Goal: Task Accomplishment & Management: Manage account settings

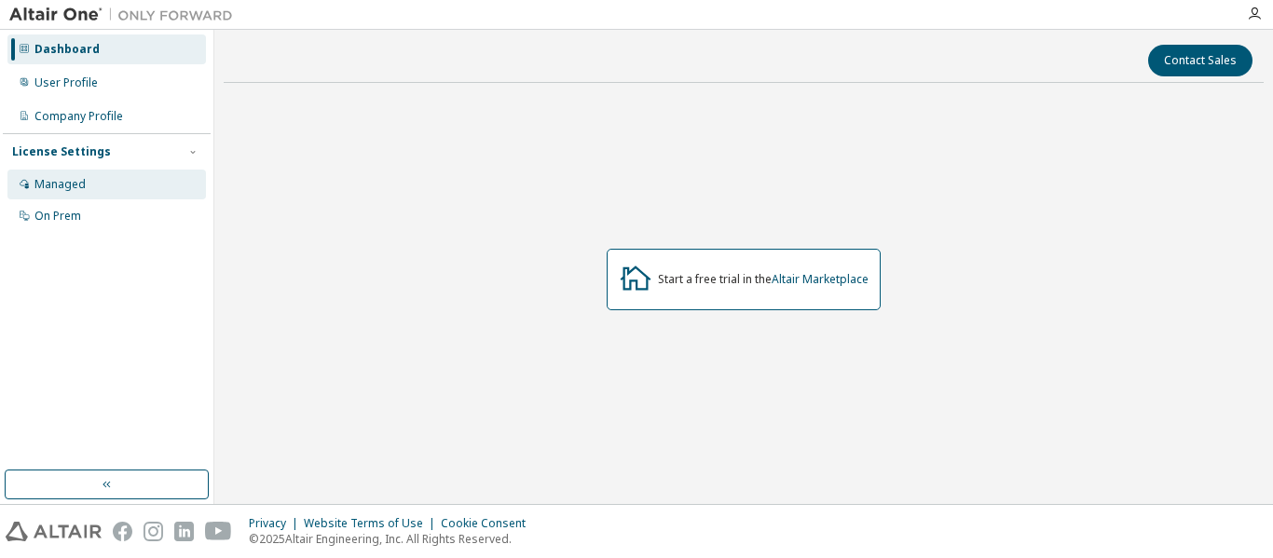
click at [130, 183] on div "Managed" at bounding box center [106, 185] width 199 height 30
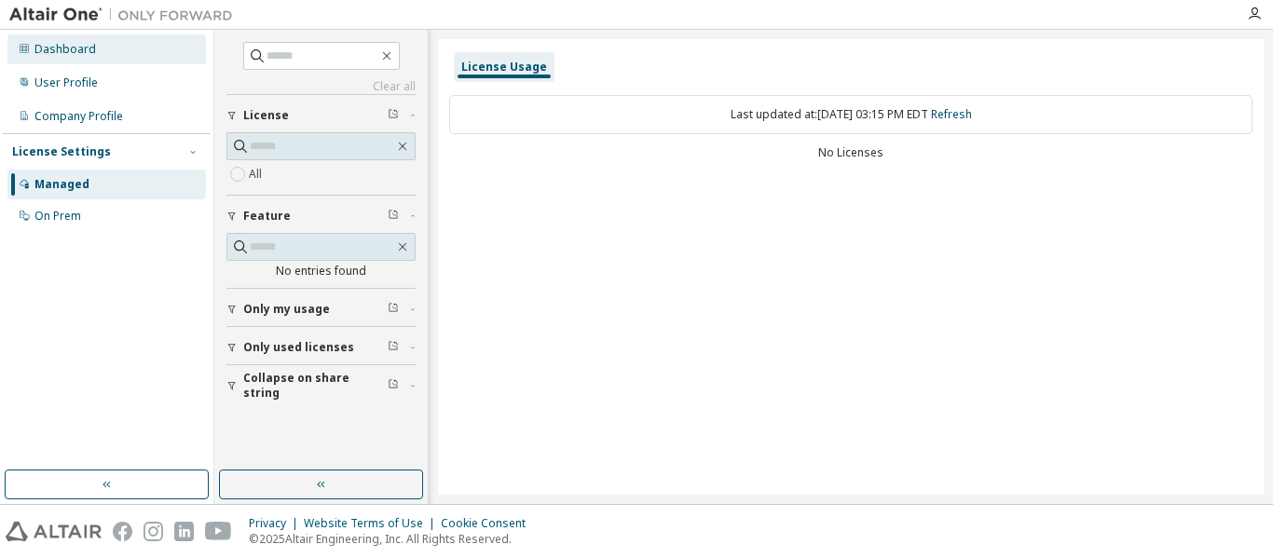
click at [129, 53] on div "Dashboard" at bounding box center [106, 49] width 199 height 30
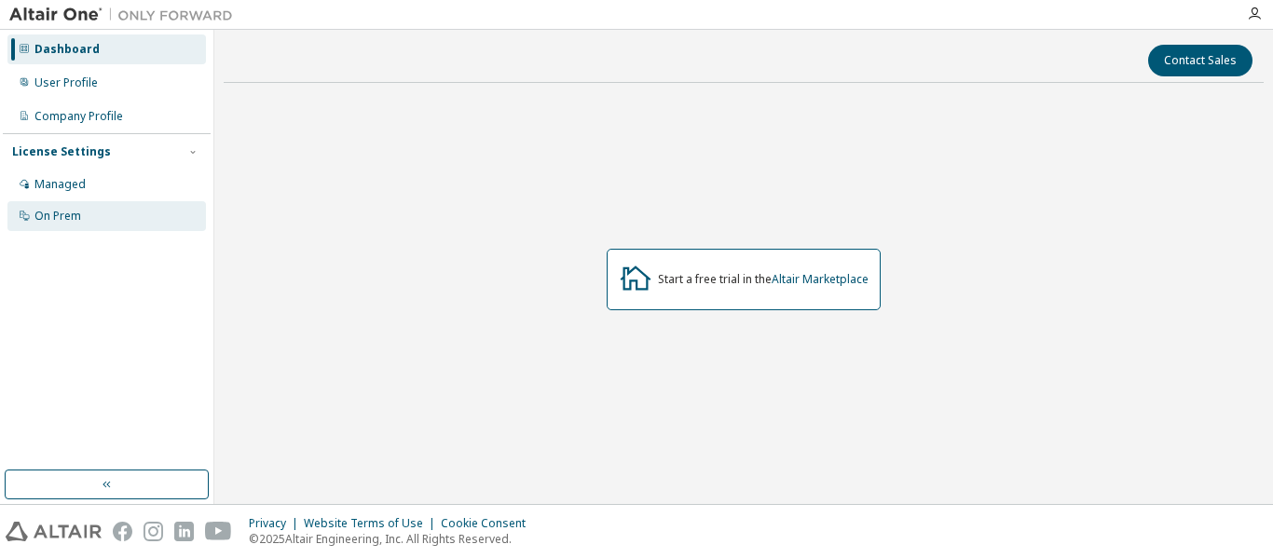
click at [104, 213] on div "On Prem" at bounding box center [106, 216] width 199 height 30
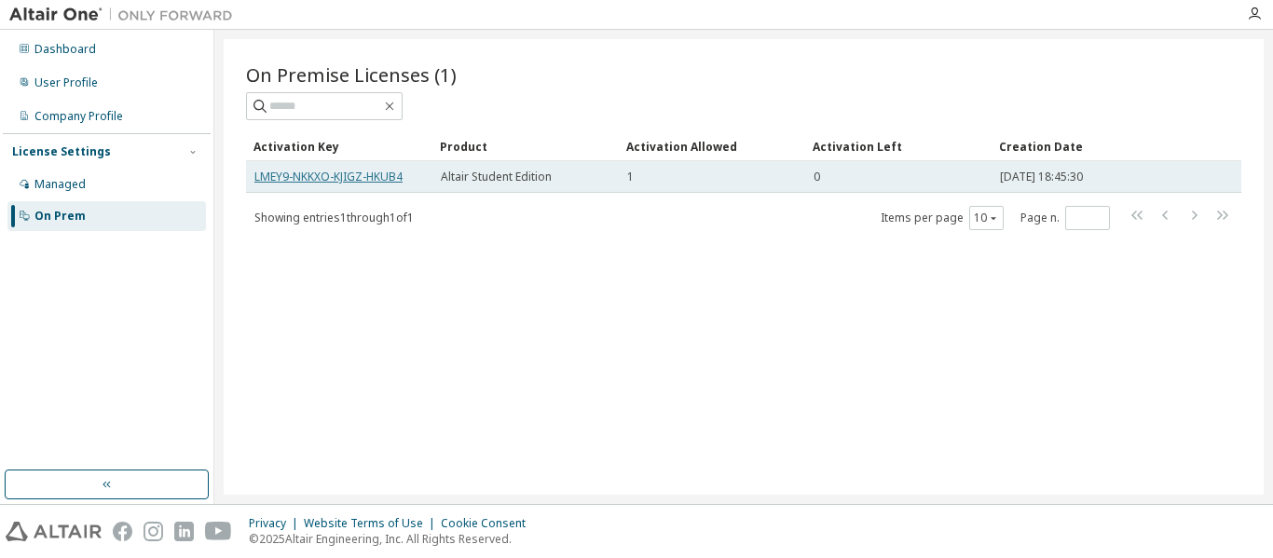
click at [375, 173] on link "LMEY9-NKKXO-KJIGZ-HKUB4" at bounding box center [328, 177] width 148 height 16
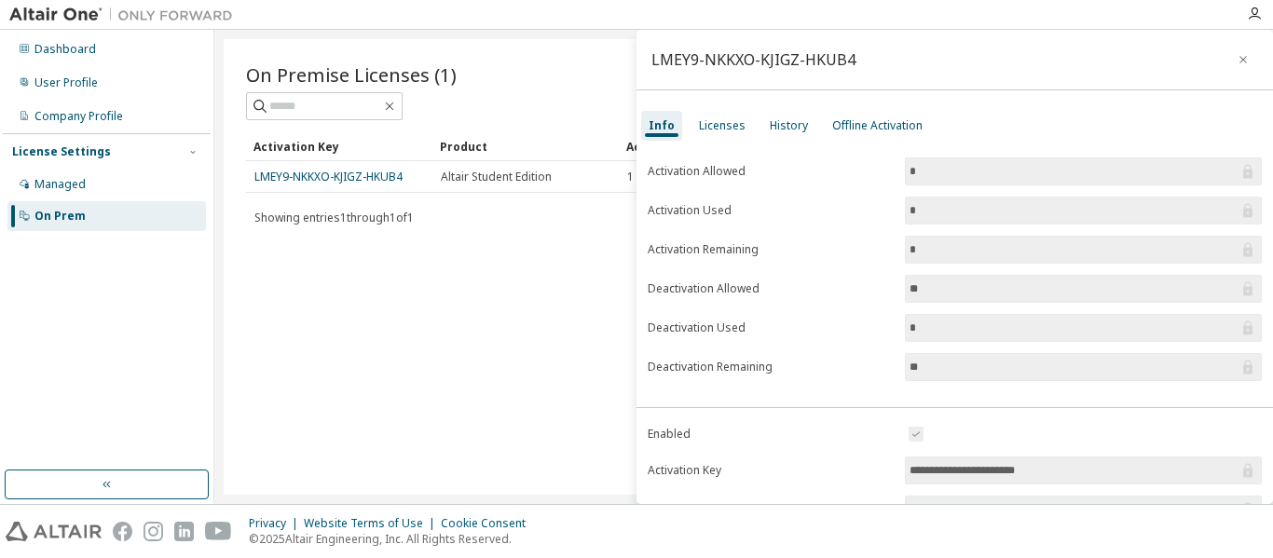
click at [1054, 118] on div "Info Licenses History Offline Activation" at bounding box center [955, 126] width 637 height 34
click at [724, 127] on div "Licenses" at bounding box center [722, 125] width 47 height 15
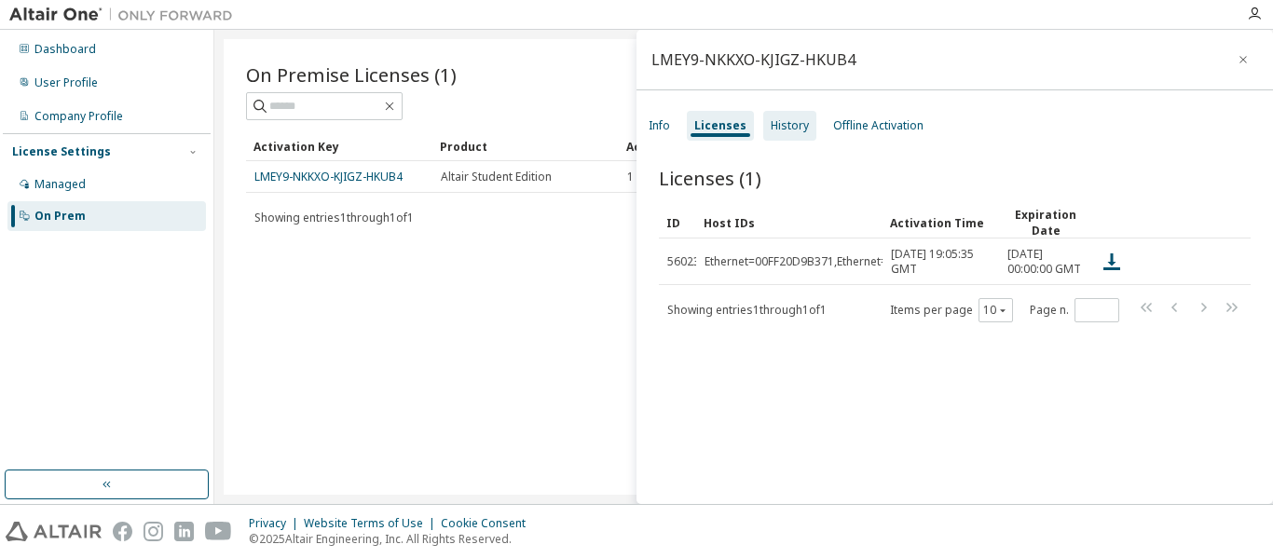
click at [804, 125] on div "History" at bounding box center [789, 126] width 53 height 30
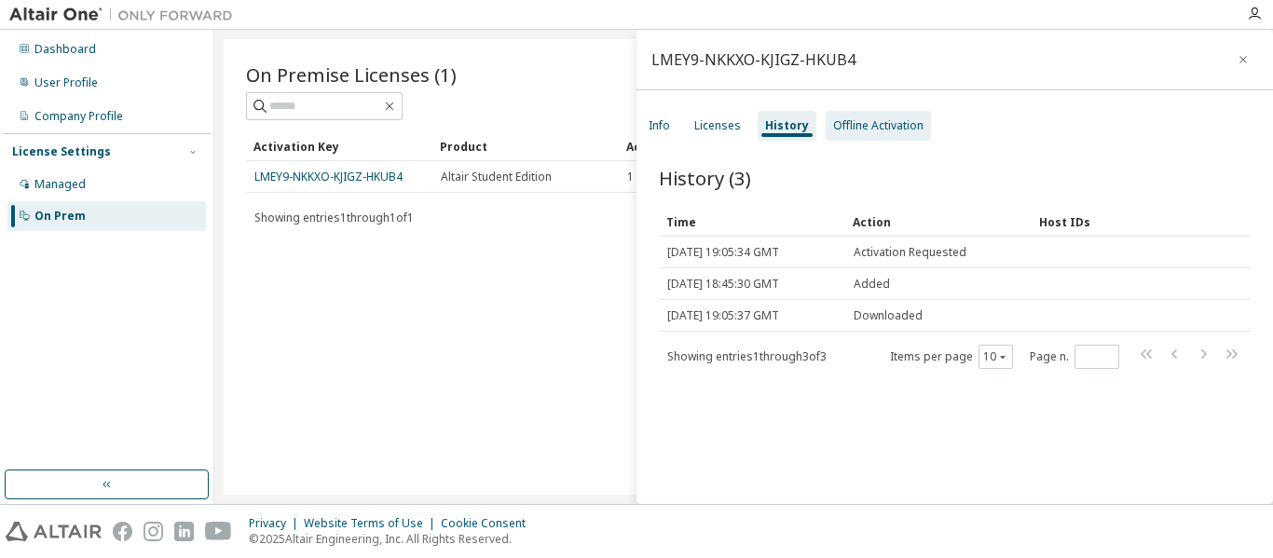
click at [894, 129] on div "Offline Activation" at bounding box center [878, 125] width 90 height 15
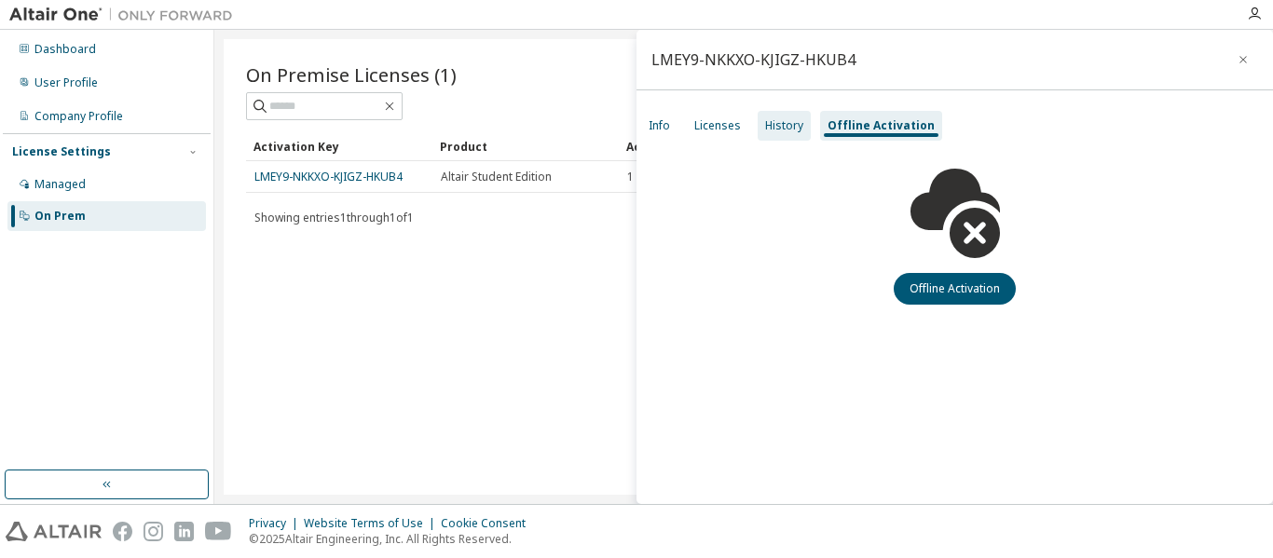
click at [787, 140] on div "History" at bounding box center [784, 126] width 53 height 30
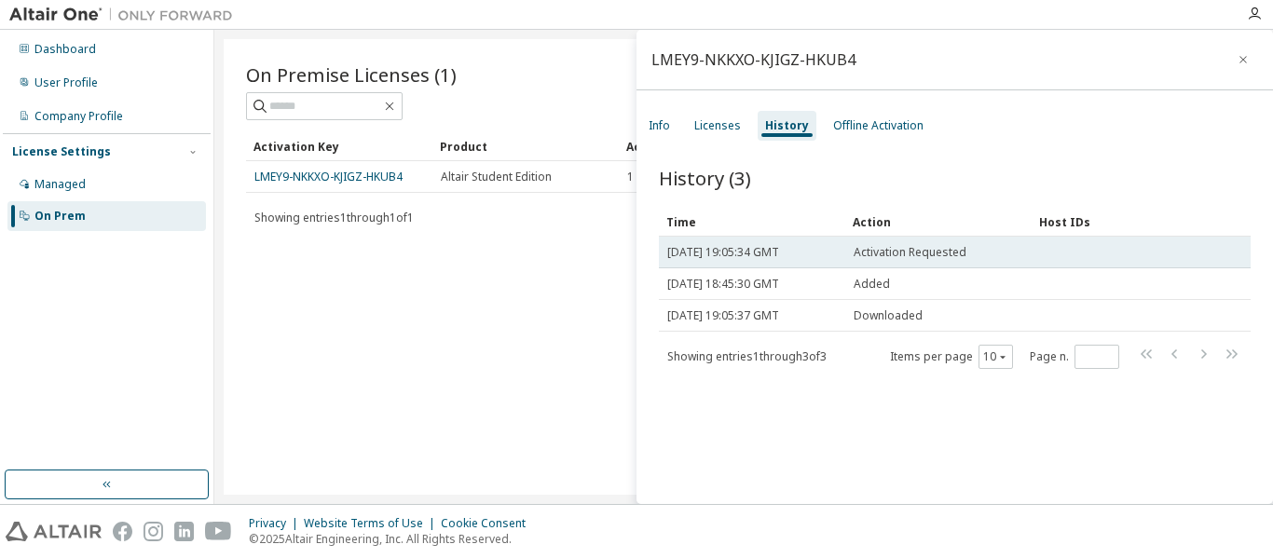
click at [905, 249] on span "Activation Requested" at bounding box center [910, 252] width 113 height 15
click at [999, 255] on div "Activation Requested" at bounding box center [939, 252] width 170 height 15
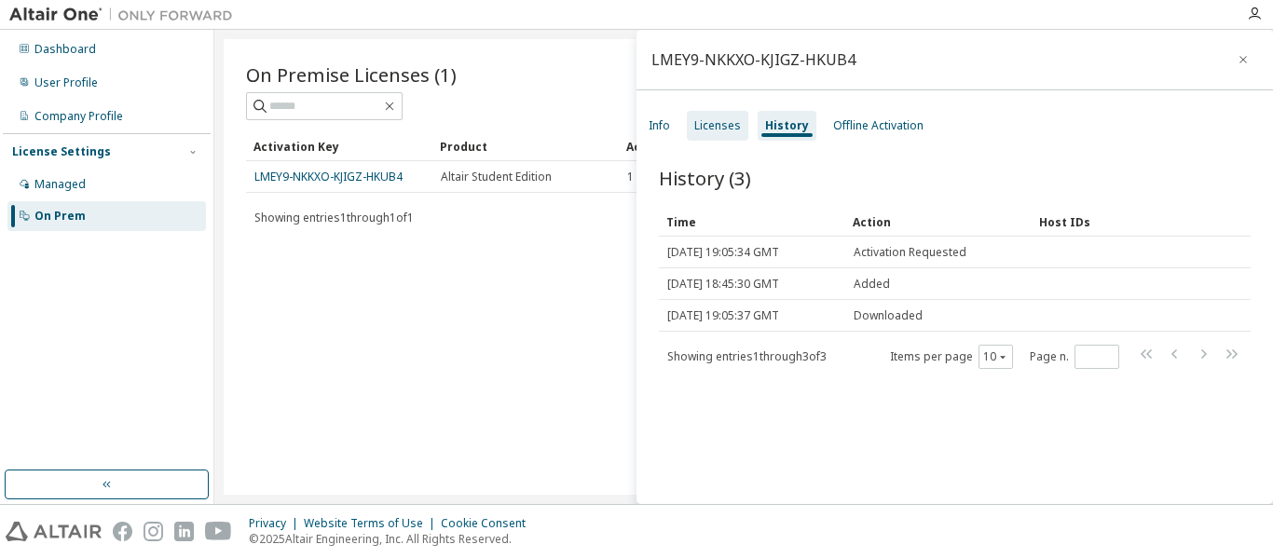
click at [728, 130] on div "Licenses" at bounding box center [717, 125] width 47 height 15
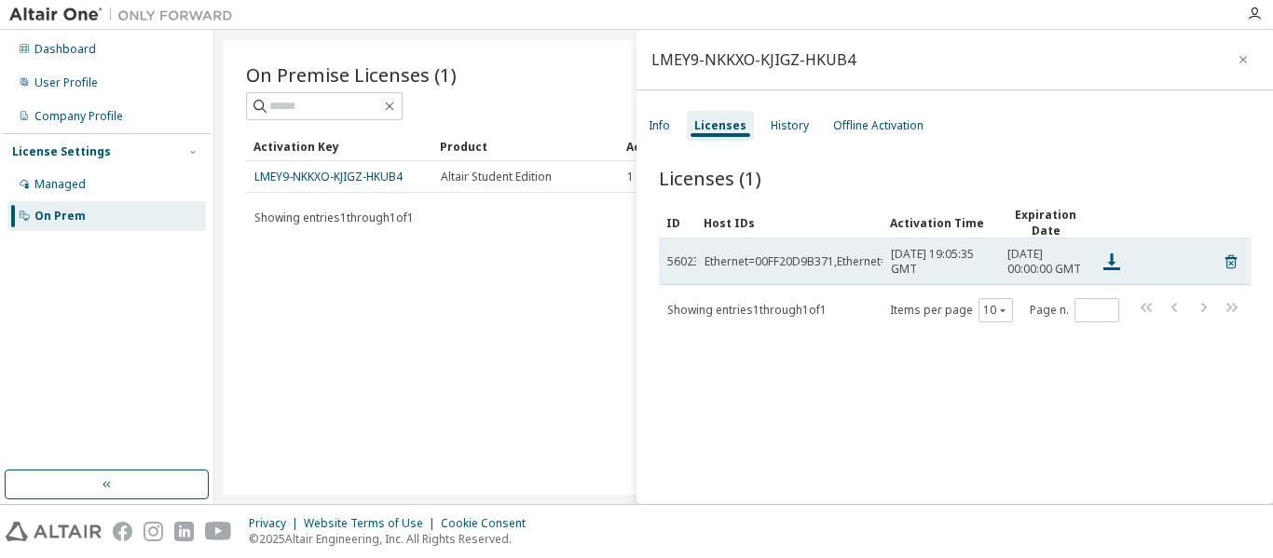
click at [817, 285] on td "Ethernet=00FF20D9B371,Ethernet=00FFF8E2DE80,Ethernet=E8FB1CF7D47D,Ethernet=E8FB…" at bounding box center [789, 262] width 186 height 47
click at [1104, 269] on icon at bounding box center [1112, 262] width 22 height 22
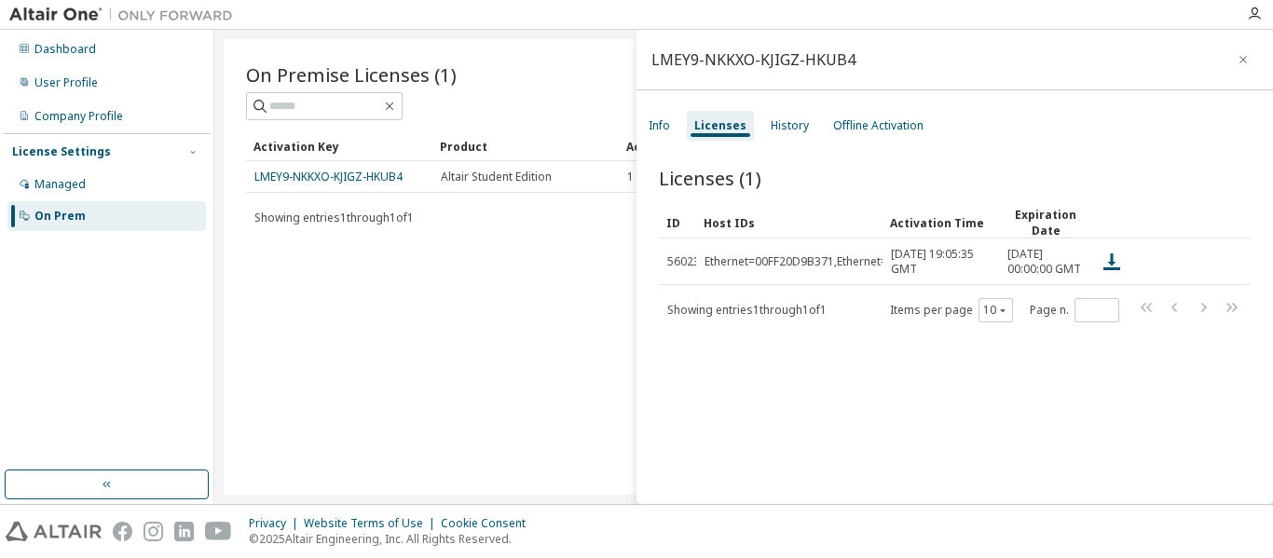
click at [821, 21] on div at bounding box center [739, 14] width 994 height 29
click at [650, 126] on div "Info" at bounding box center [659, 125] width 21 height 15
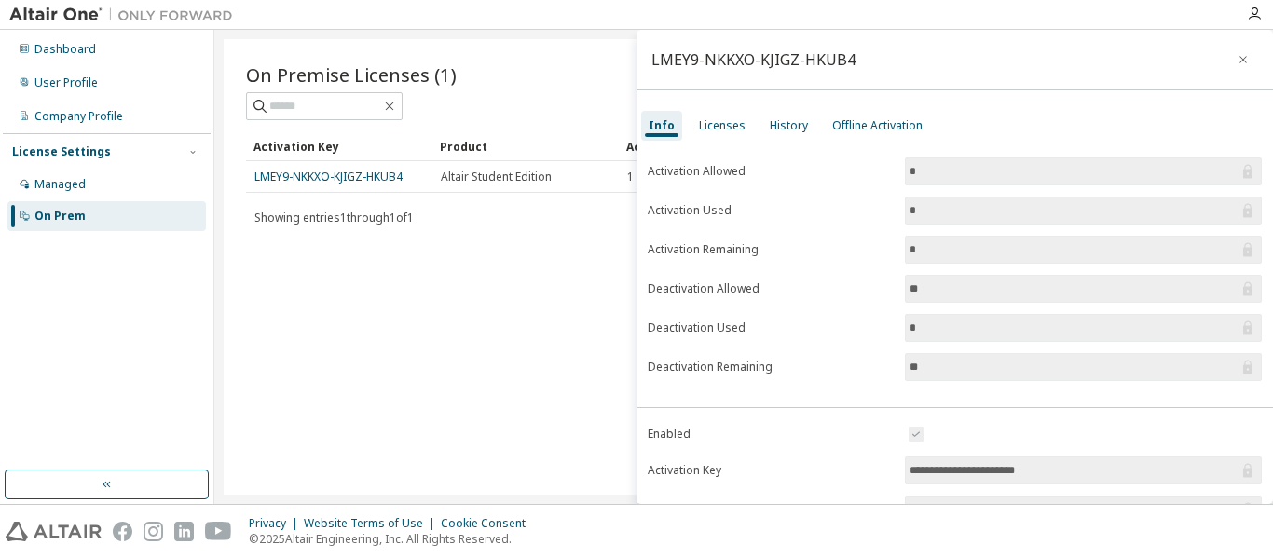
click at [761, 174] on label "Activation Allowed" at bounding box center [771, 171] width 246 height 15
click at [764, 216] on label "Activation Used" at bounding box center [771, 210] width 246 height 15
click at [762, 288] on label "Deactivation Allowed" at bounding box center [771, 289] width 246 height 15
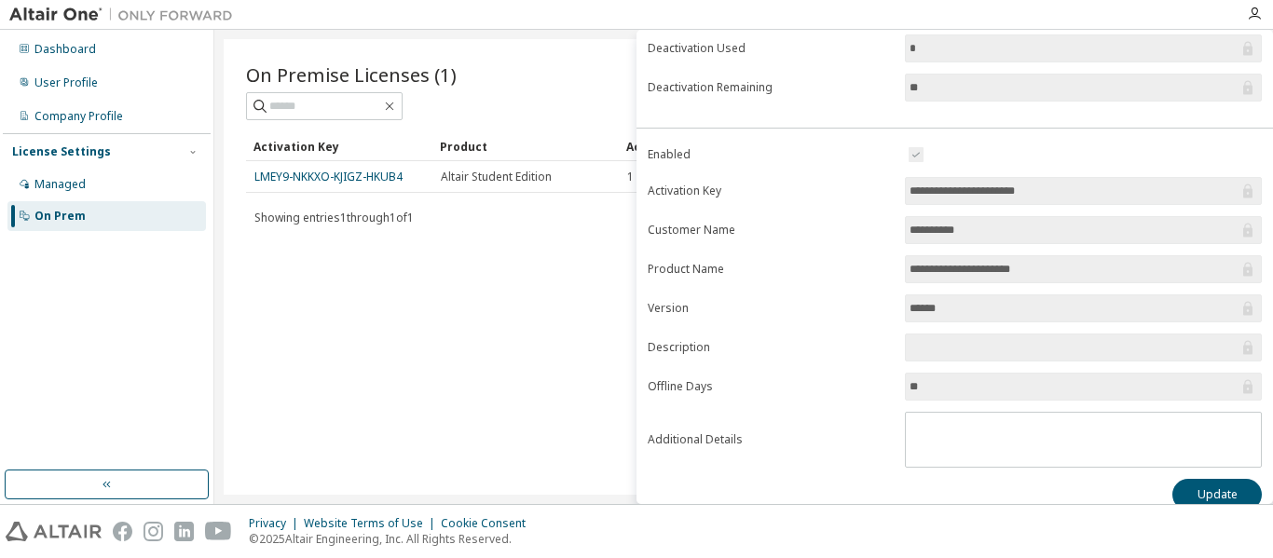
scroll to position [301, 0]
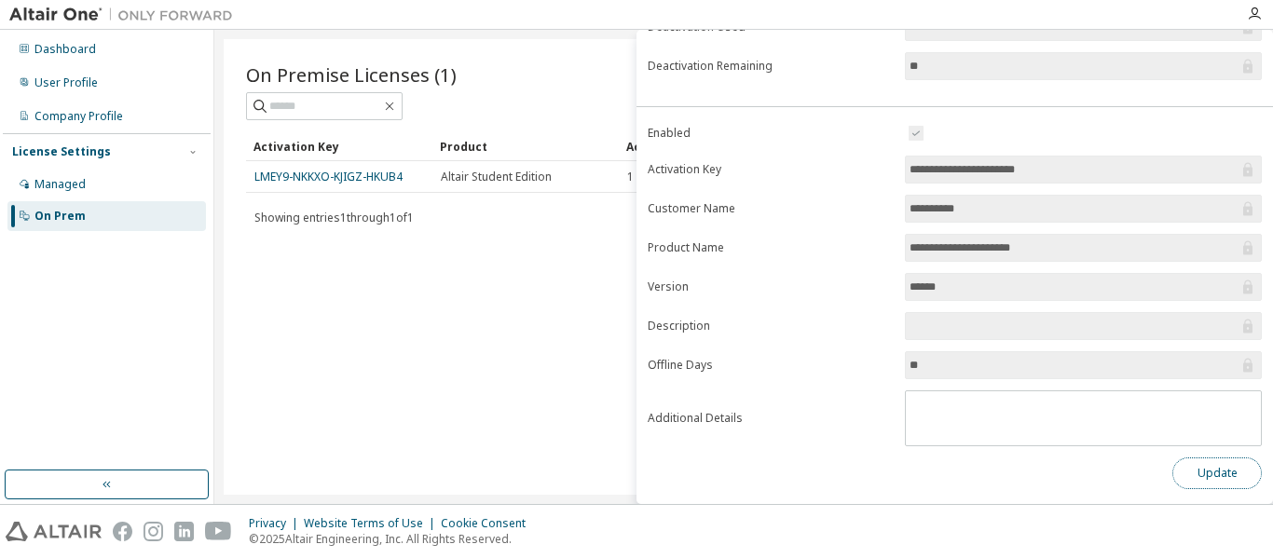
click at [1173, 472] on button "Update" at bounding box center [1217, 474] width 89 height 32
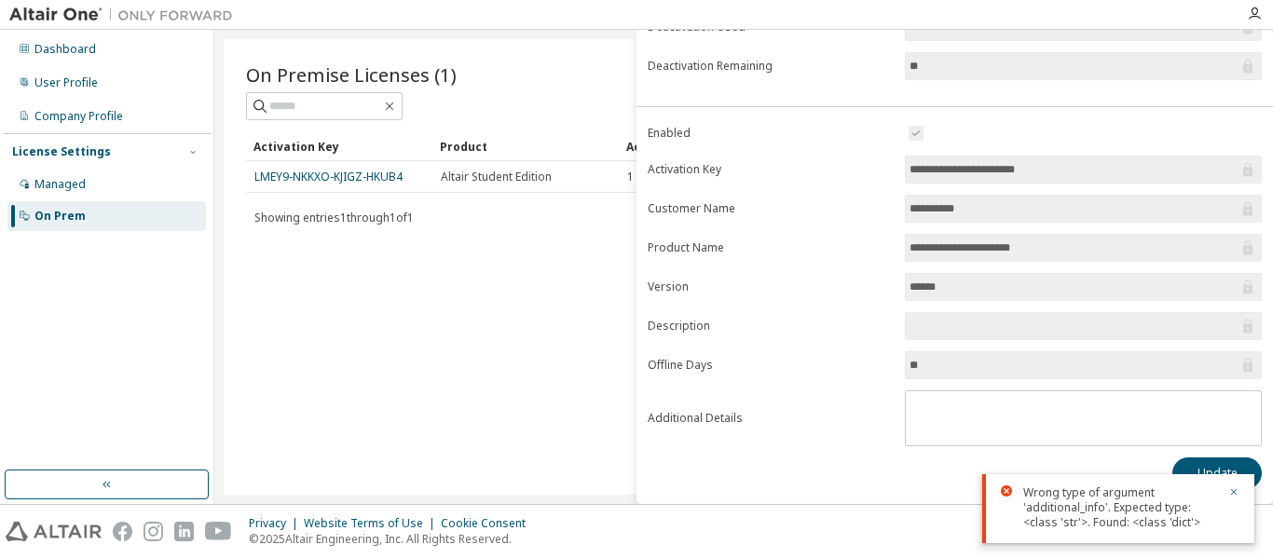
click at [1000, 273] on span "******" at bounding box center [1083, 287] width 357 height 28
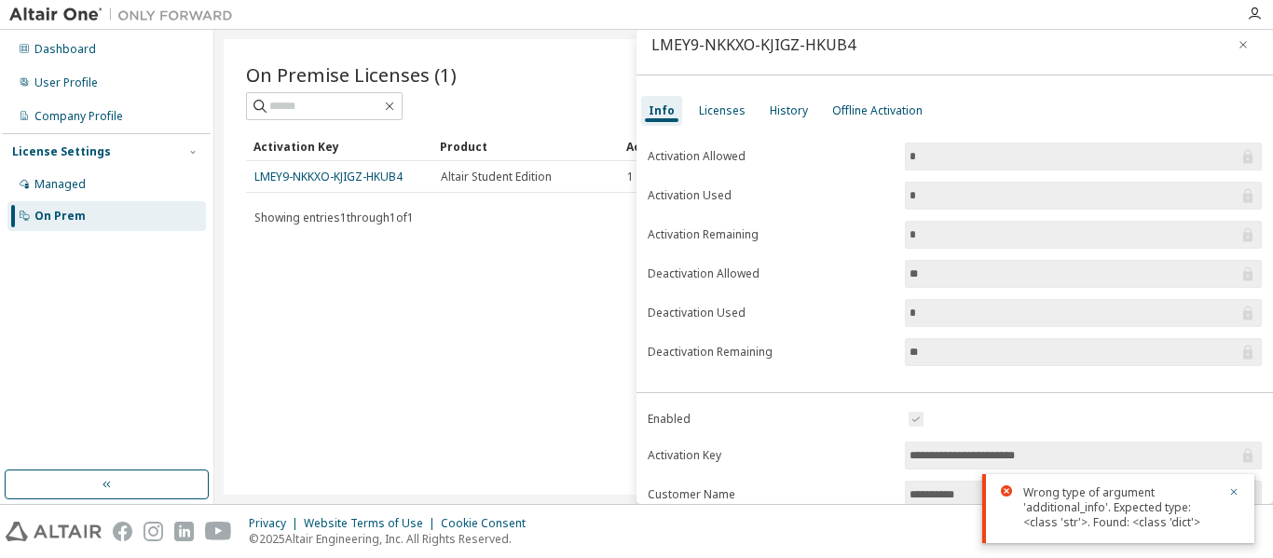
scroll to position [0, 0]
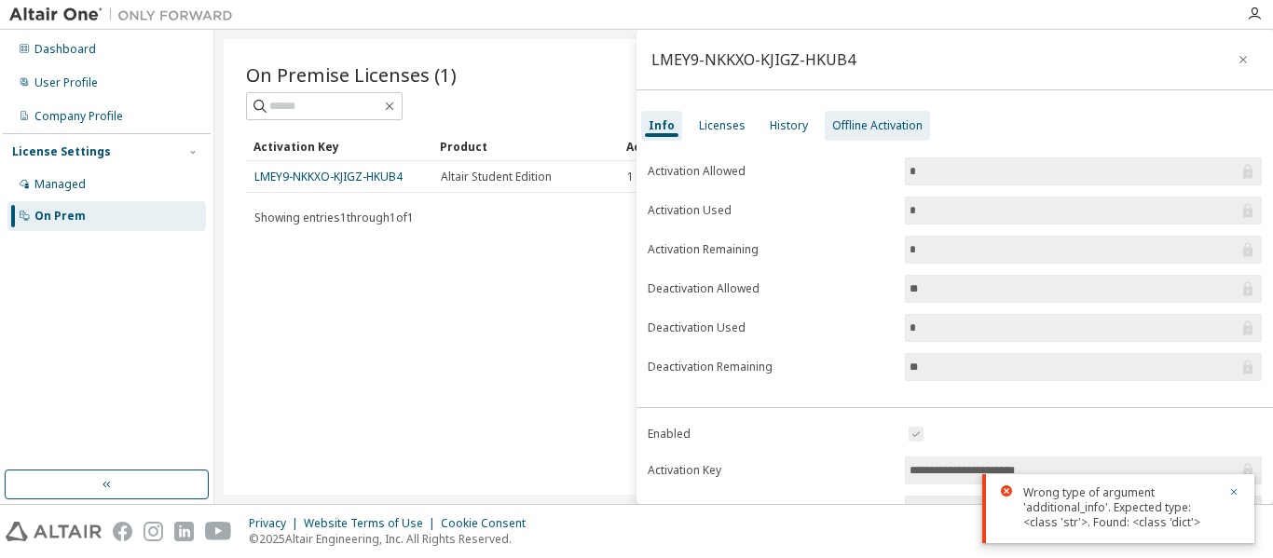
click at [892, 111] on div "Offline Activation" at bounding box center [877, 126] width 105 height 30
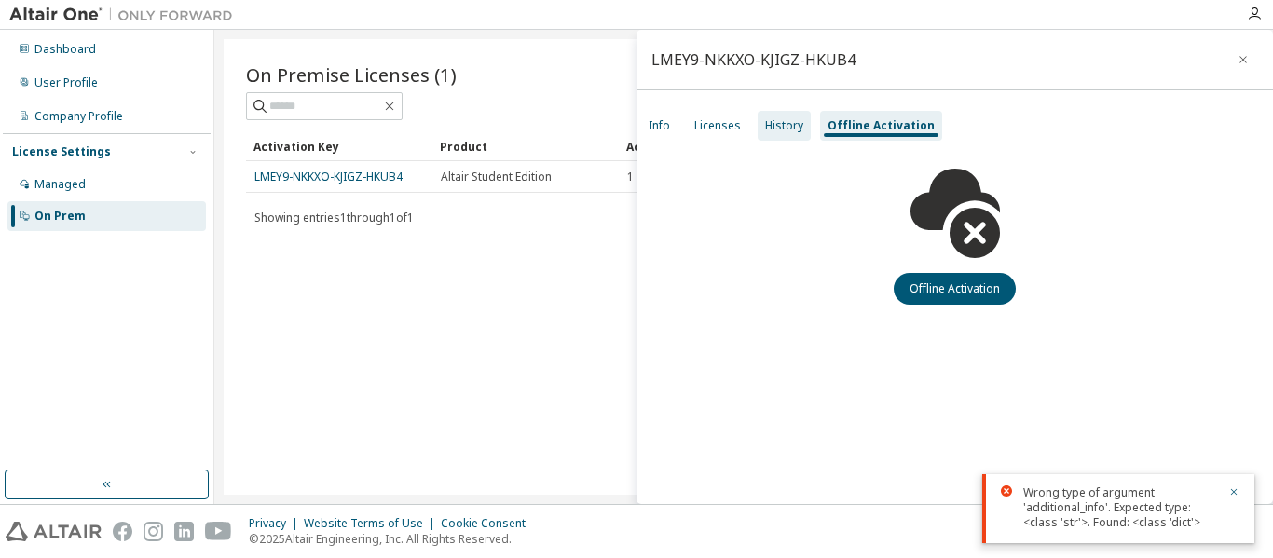
click at [774, 134] on div "History" at bounding box center [784, 126] width 53 height 30
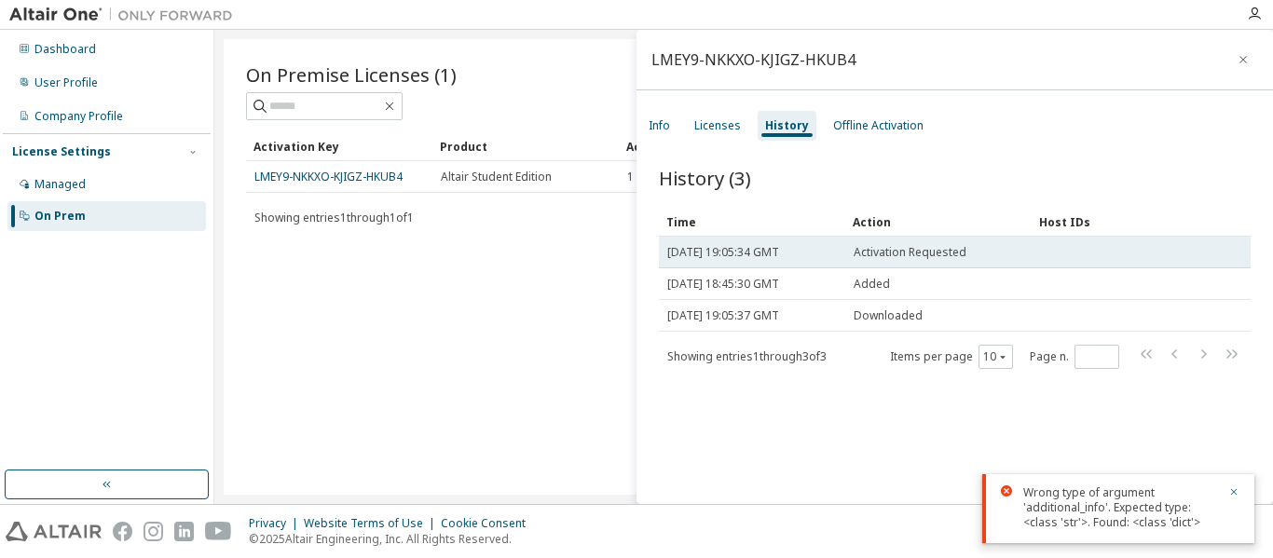
click at [779, 249] on span "[DATE] 19:05:34 GMT" at bounding box center [723, 252] width 112 height 15
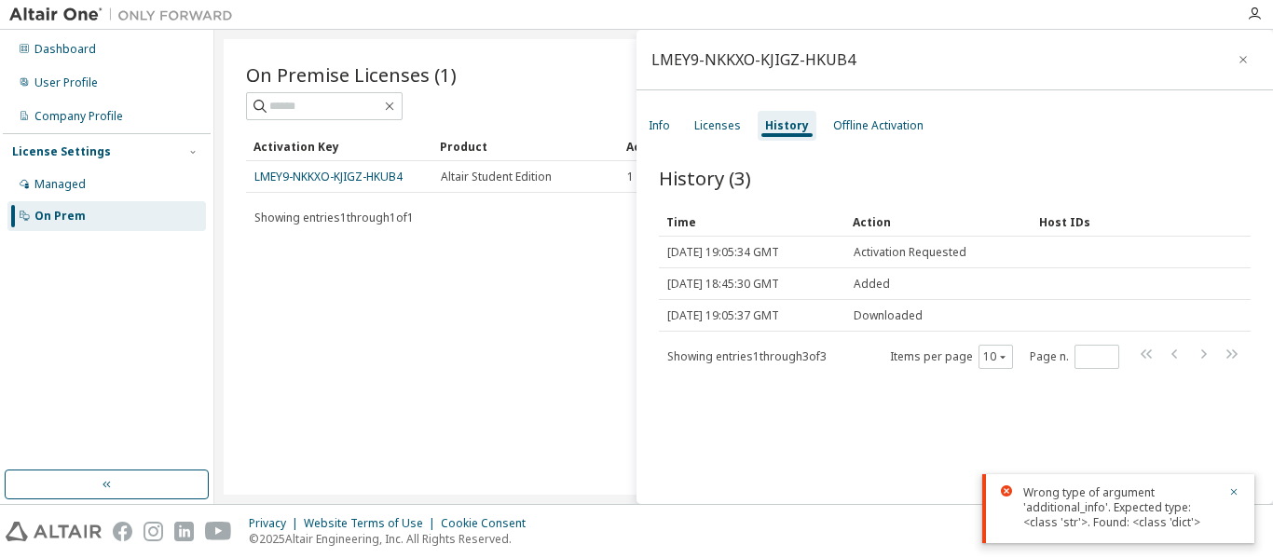
click at [837, 181] on div "History (3)" at bounding box center [955, 178] width 592 height 26
click at [719, 138] on div "Licenses" at bounding box center [718, 126] width 62 height 30
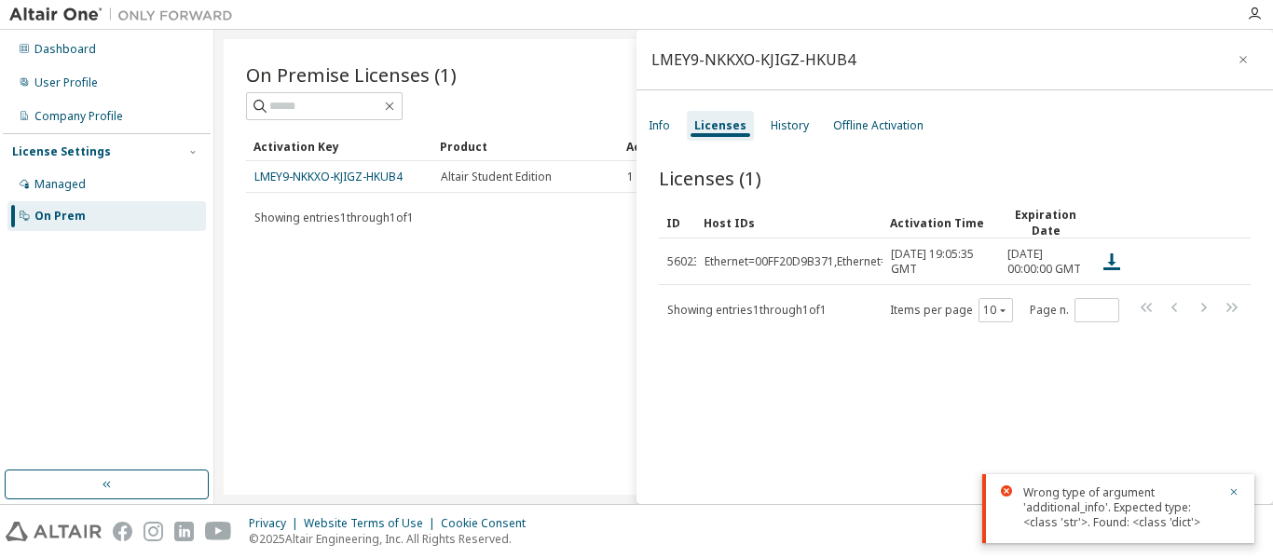
click at [814, 392] on div "Licenses (1) Clear Load Save Save As Field Operator Value Select filter Select …" at bounding box center [955, 338] width 637 height 391
click at [1249, 10] on icon "button" at bounding box center [1254, 14] width 15 height 15
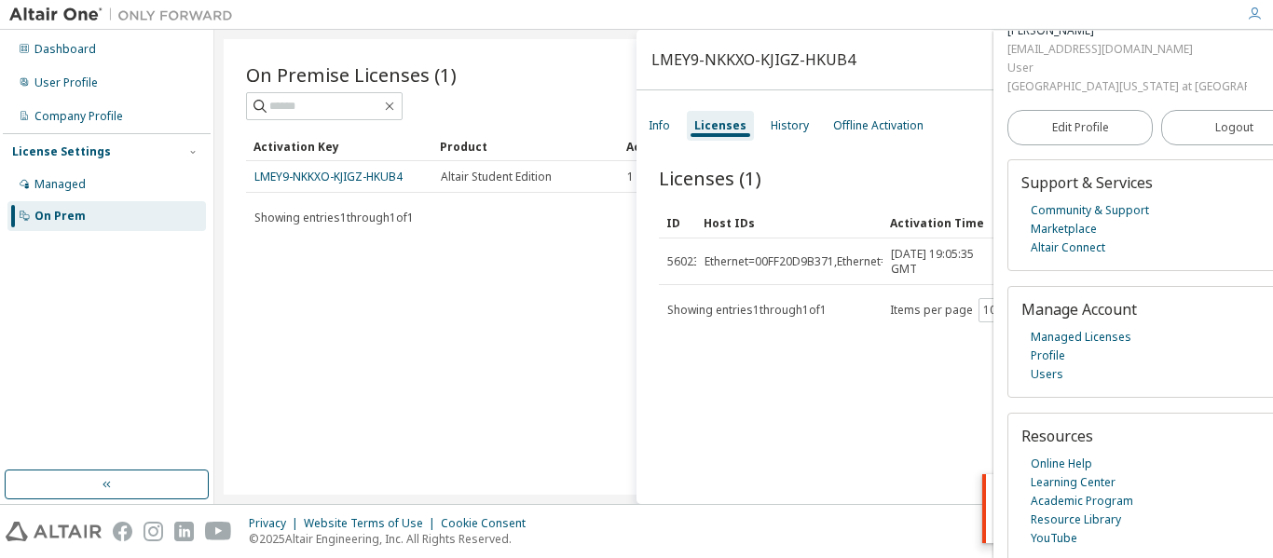
scroll to position [89, 0]
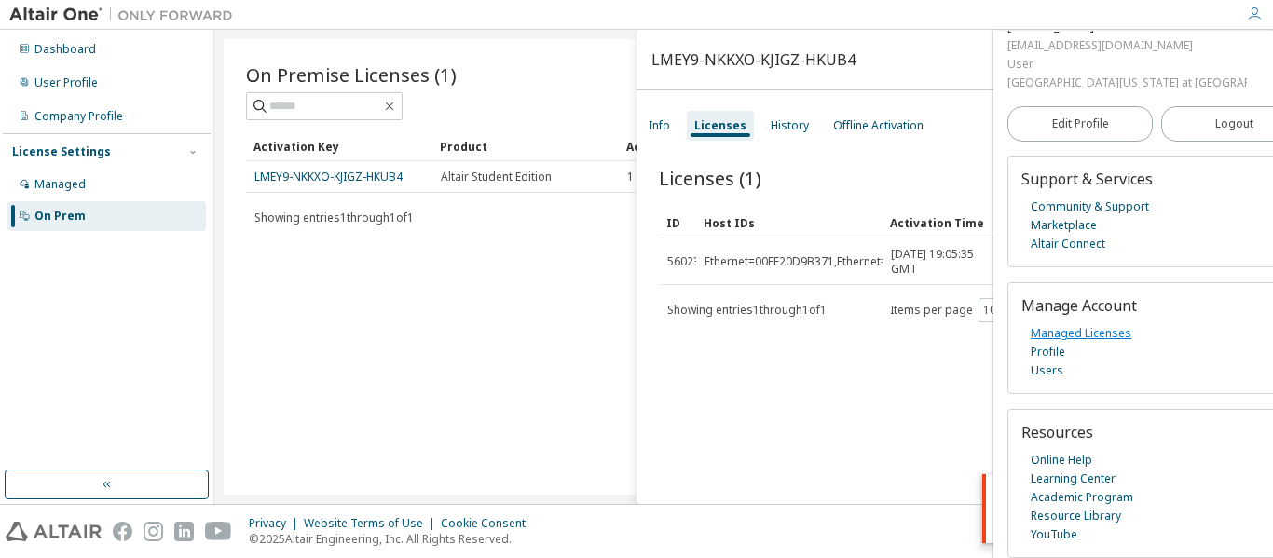
click at [1089, 326] on link "Managed Licenses" at bounding box center [1081, 333] width 101 height 19
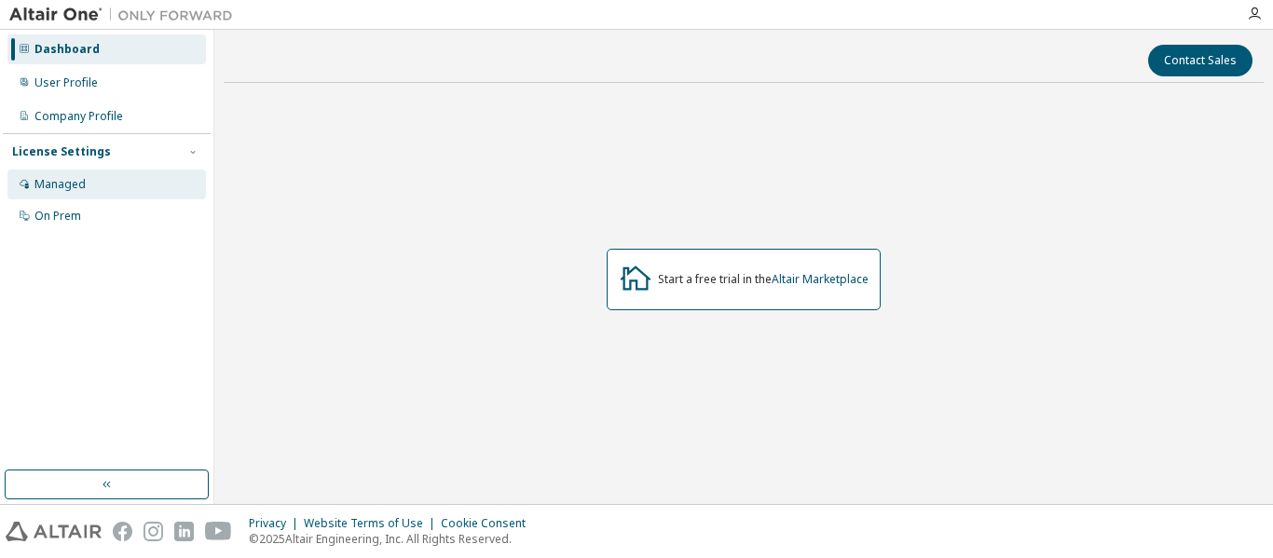
click at [136, 191] on div "Managed" at bounding box center [106, 185] width 199 height 30
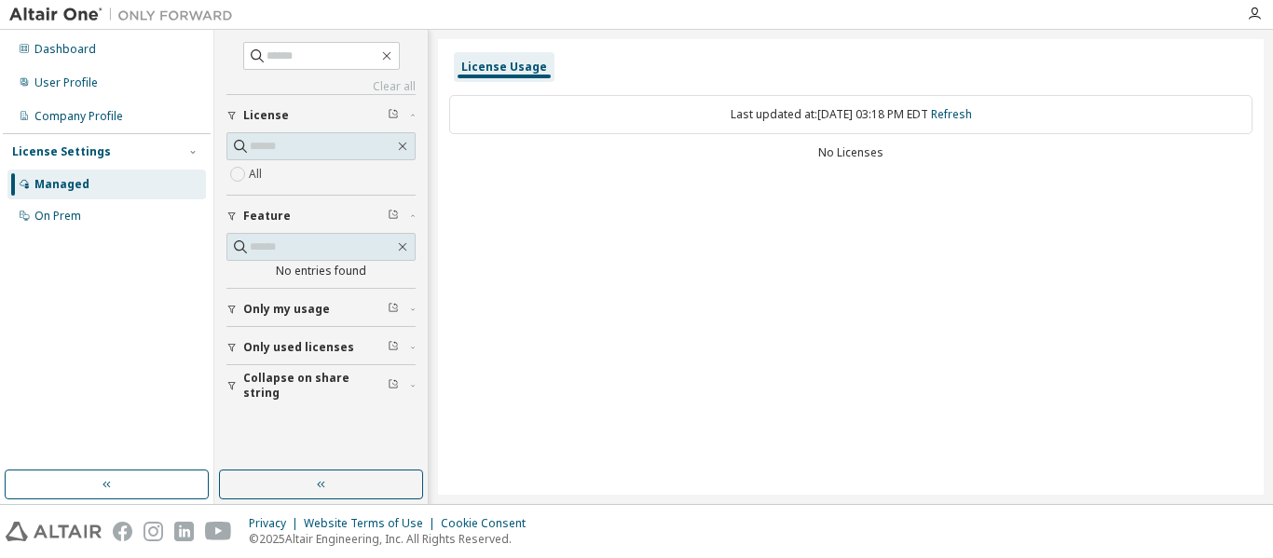
click at [317, 189] on div "All" at bounding box center [321, 163] width 189 height 62
click at [324, 120] on div "License" at bounding box center [326, 115] width 167 height 15
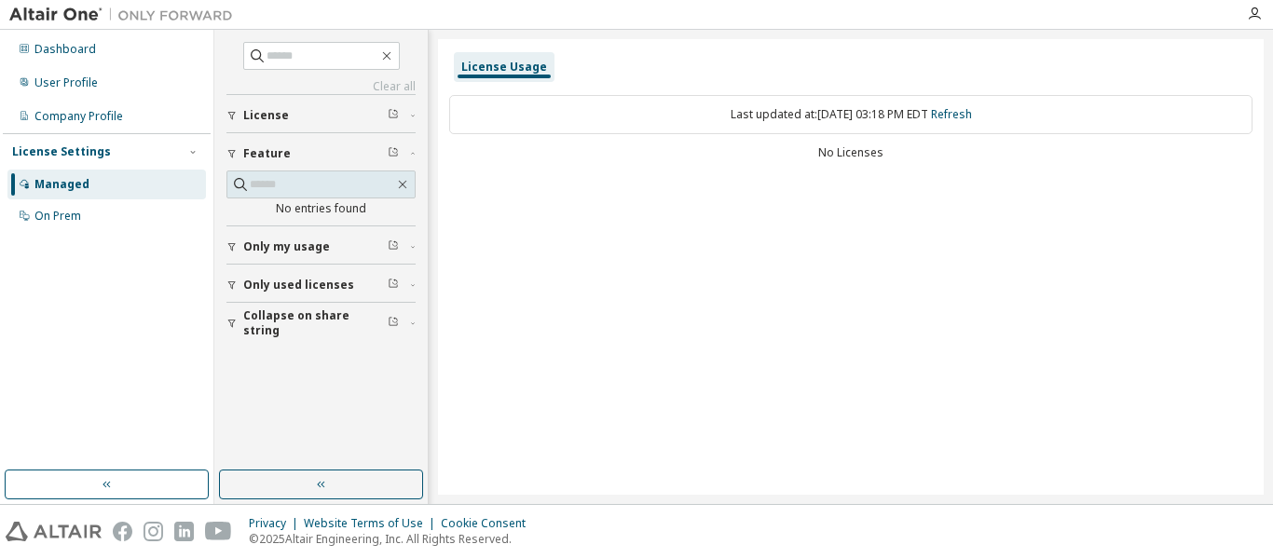
click at [324, 120] on div "License" at bounding box center [326, 115] width 167 height 15
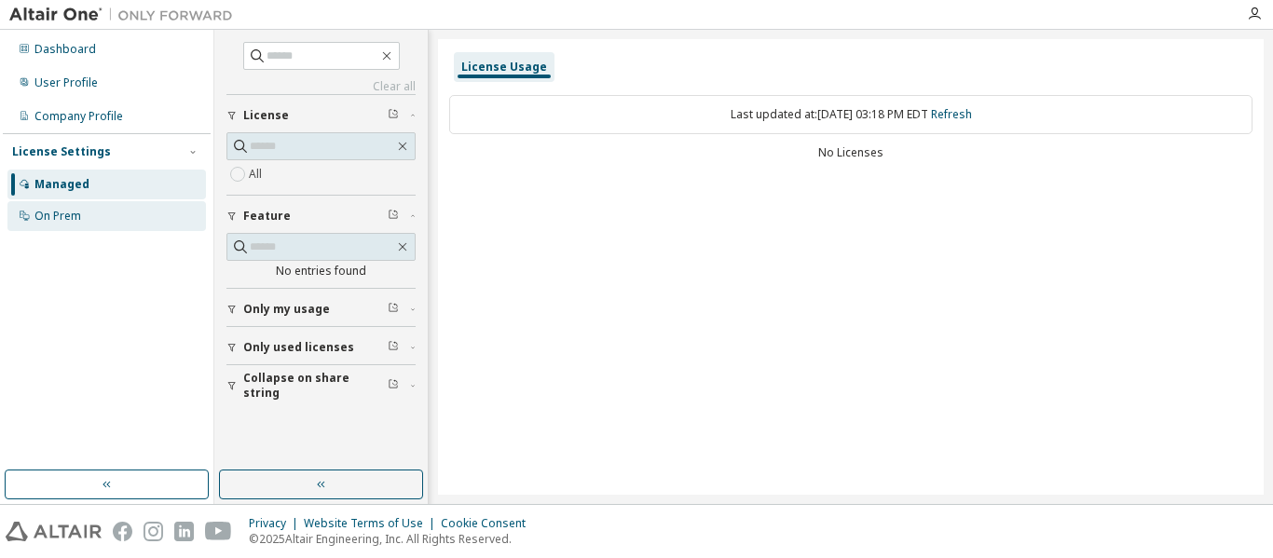
click at [109, 209] on div "On Prem" at bounding box center [106, 216] width 199 height 30
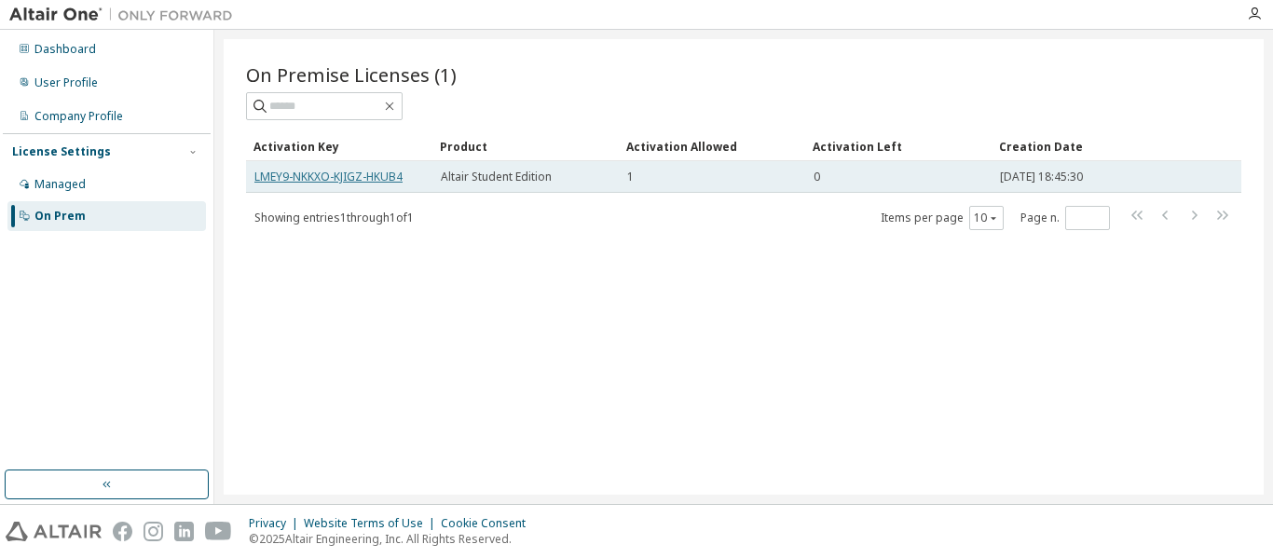
click at [384, 180] on link "LMEY9-NKKXO-KJIGZ-HKUB4" at bounding box center [328, 177] width 148 height 16
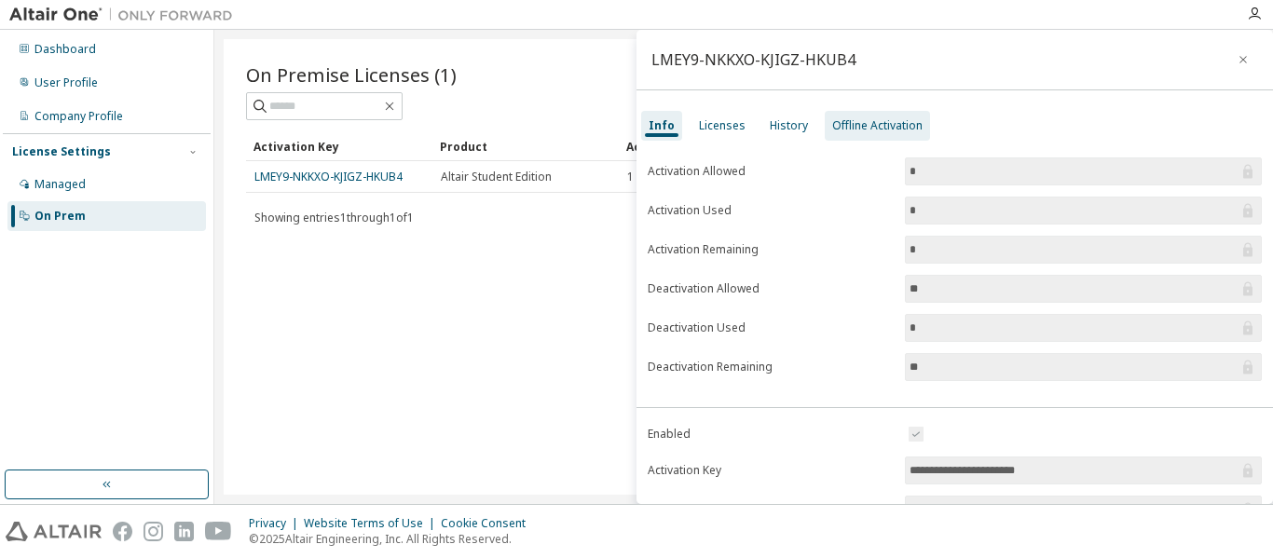
click at [865, 120] on div "Offline Activation" at bounding box center [877, 125] width 90 height 15
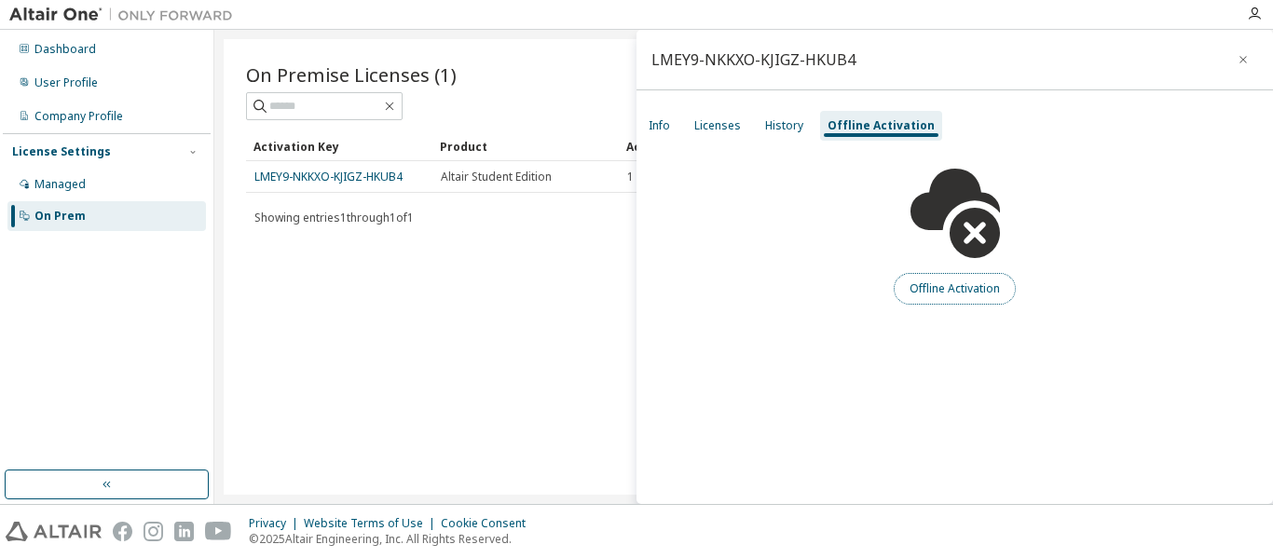
click at [922, 288] on button "Offline Activation" at bounding box center [955, 289] width 122 height 32
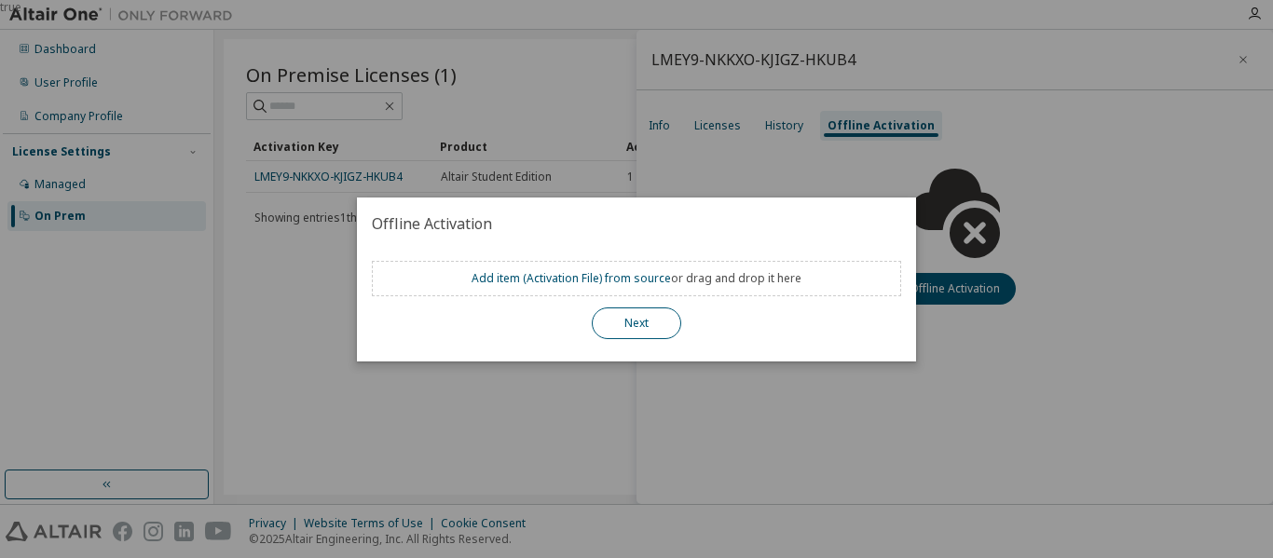
click at [668, 328] on button "Next" at bounding box center [636, 324] width 89 height 32
click at [762, 147] on div "true" at bounding box center [636, 279] width 1273 height 558
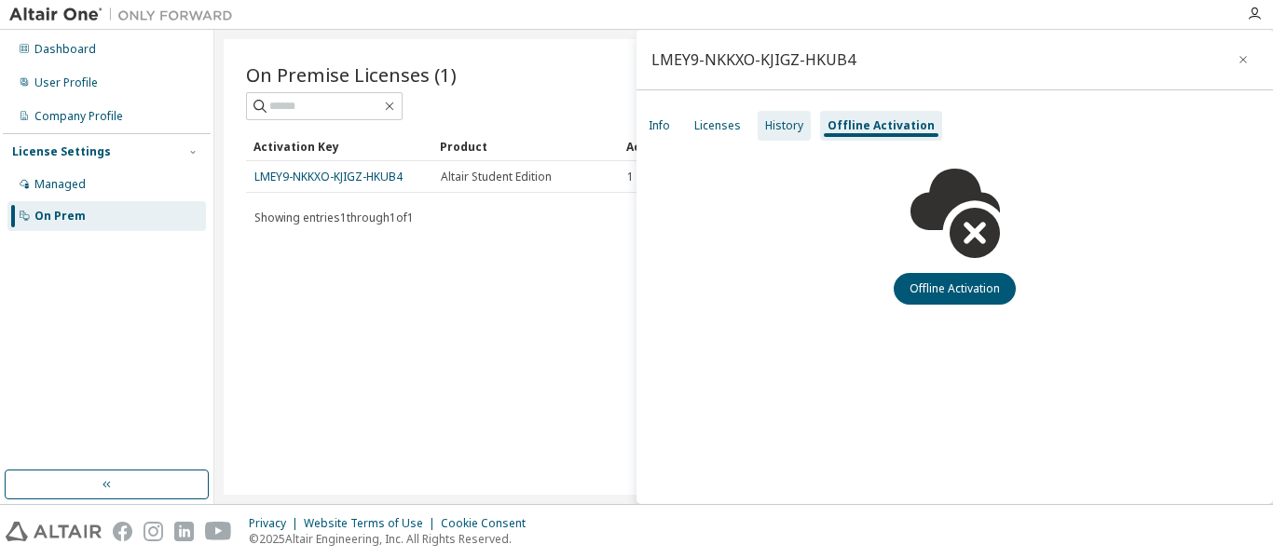
click at [779, 120] on div "History" at bounding box center [784, 125] width 38 height 15
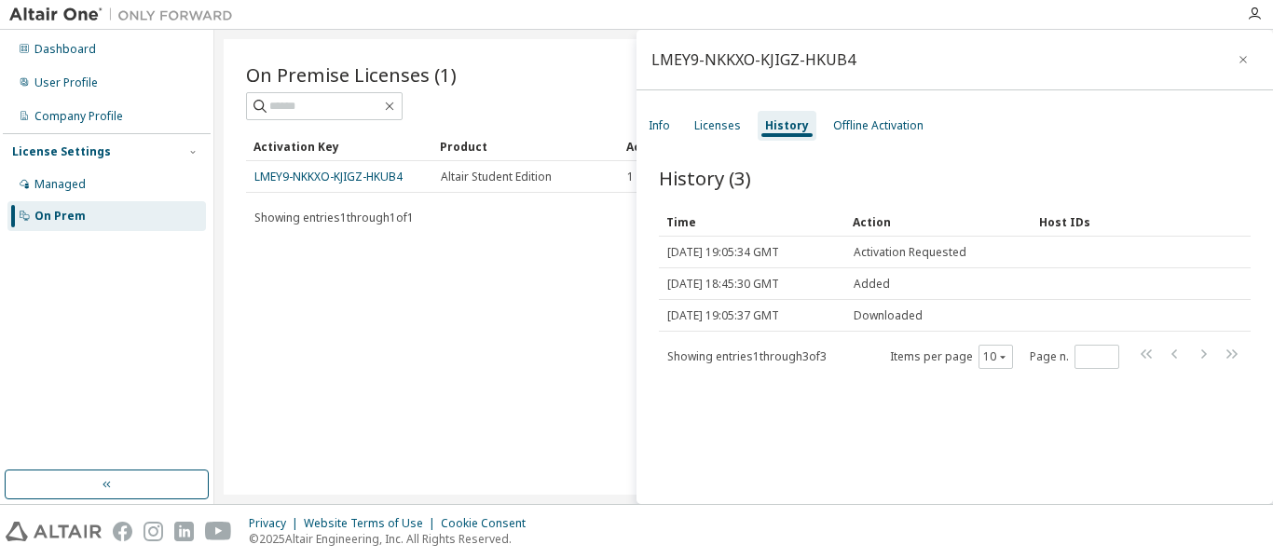
drag, startPoint x: 752, startPoint y: 322, endPoint x: 750, endPoint y: 405, distance: 83.0
click at [750, 405] on div "History (3) Clear Load Save Save As Field Operator Value Select filter Select o…" at bounding box center [955, 338] width 637 height 391
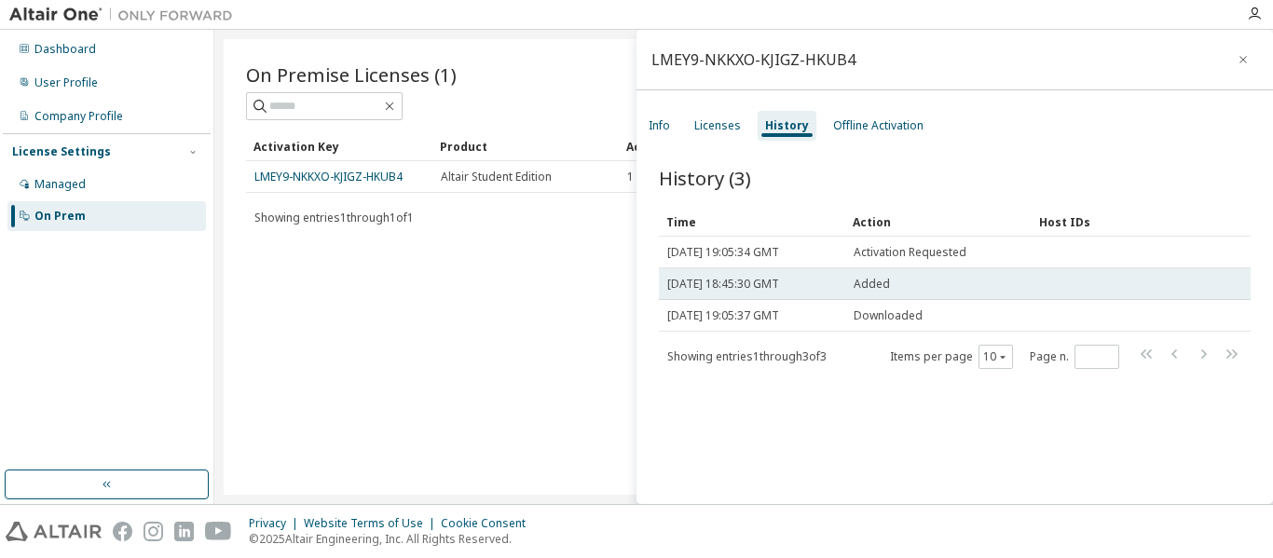
click at [765, 281] on span "[DATE] 18:45:30 GMT" at bounding box center [723, 284] width 112 height 15
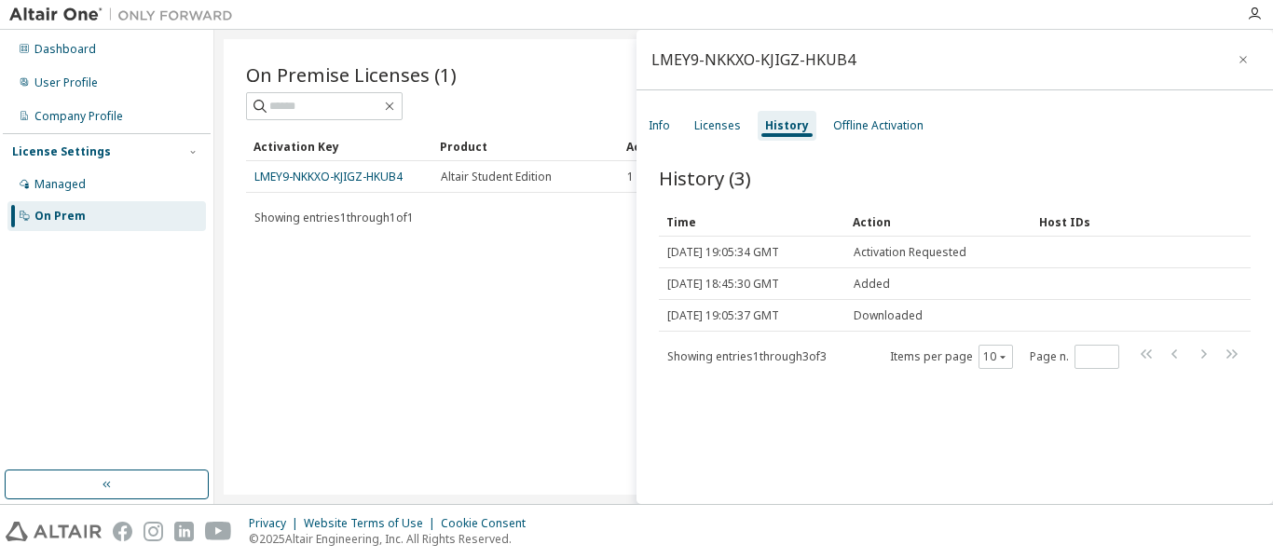
click at [589, 282] on div "On Premise Licenses (1) Clear Load Save Save As Field Operator Value Select fil…" at bounding box center [744, 267] width 1040 height 456
click at [714, 123] on div "Licenses" at bounding box center [717, 125] width 47 height 15
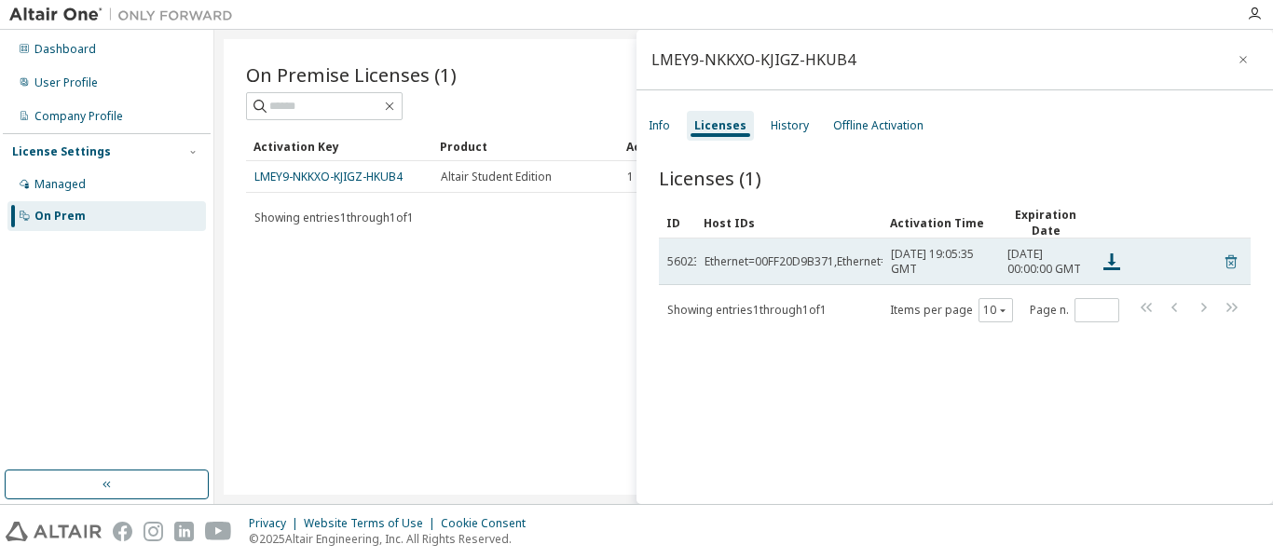
click at [1228, 273] on icon at bounding box center [1231, 262] width 17 height 22
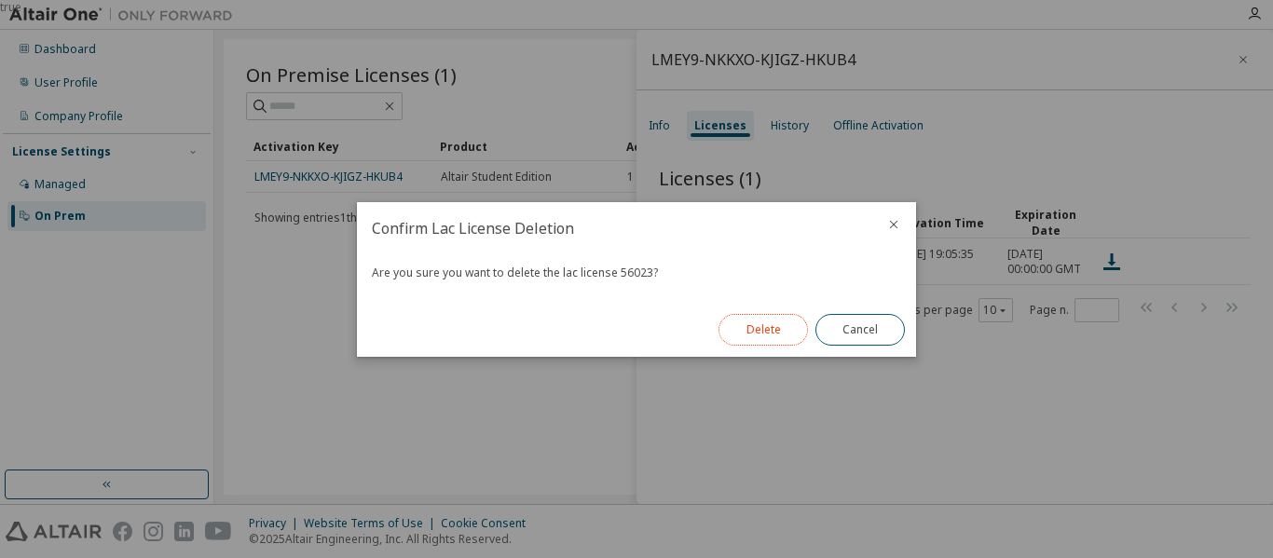
click at [768, 327] on button "Delete" at bounding box center [763, 330] width 89 height 32
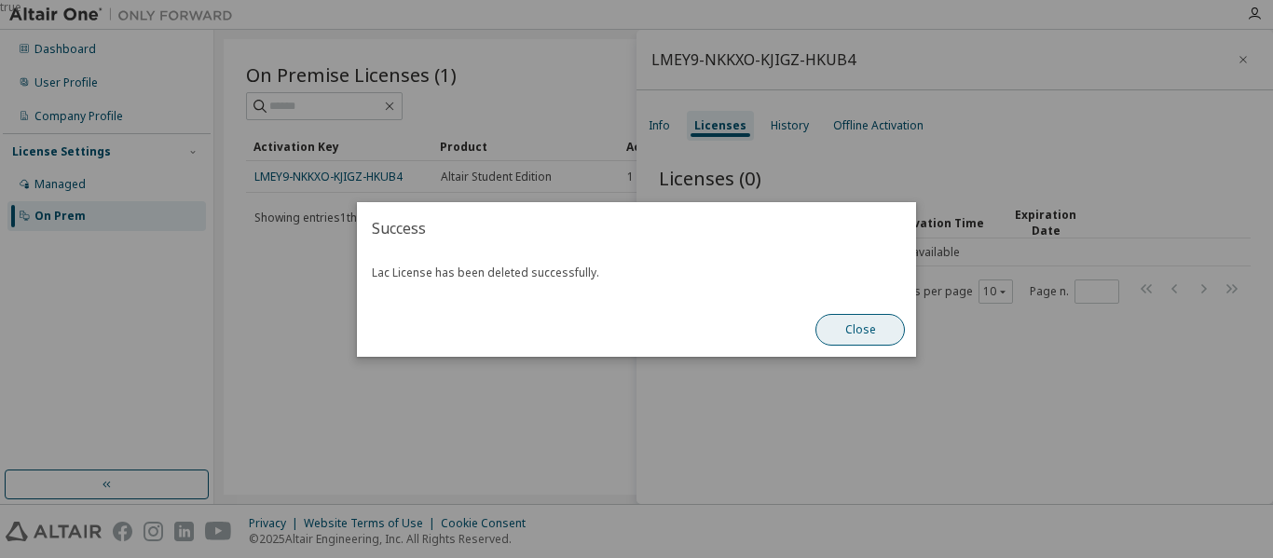
click at [862, 325] on button "Close" at bounding box center [860, 330] width 89 height 32
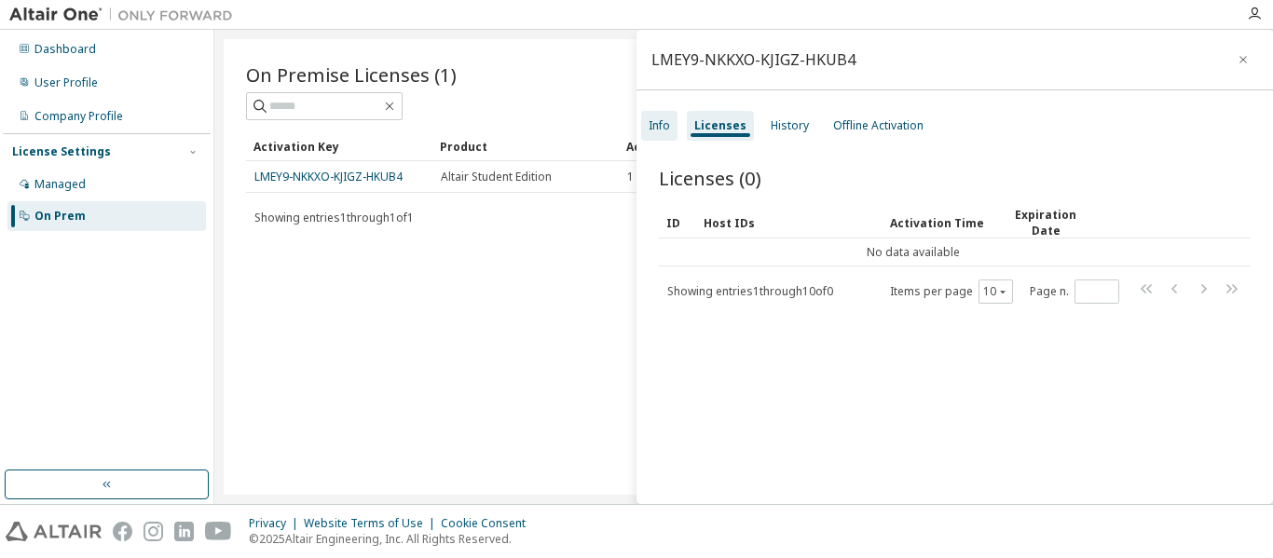
click at [662, 117] on div "Info" at bounding box center [659, 126] width 36 height 30
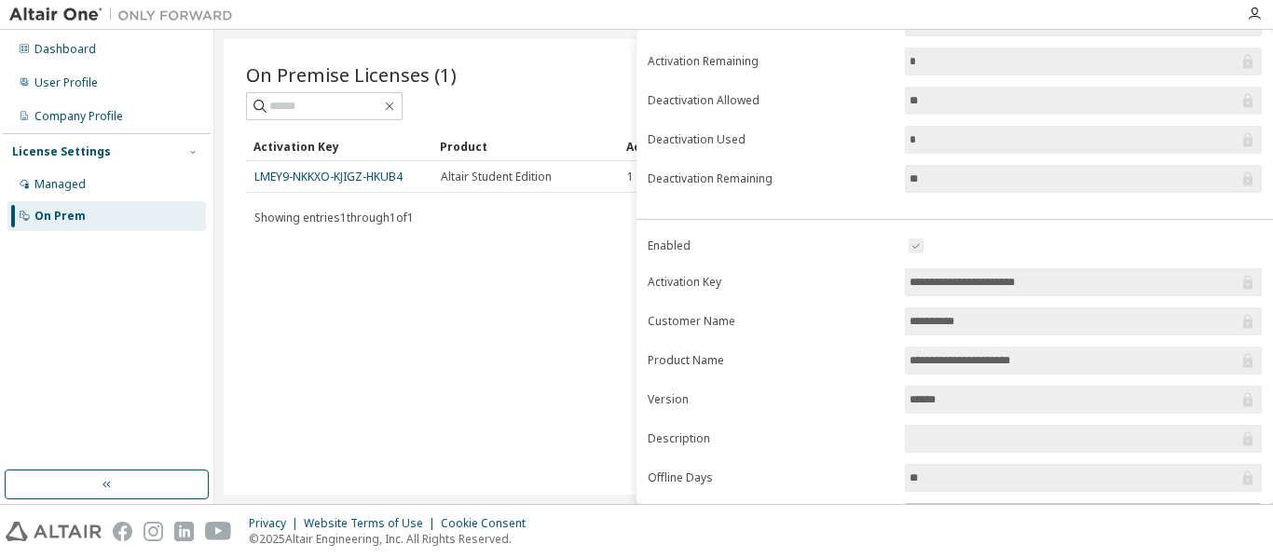
scroll to position [189, 0]
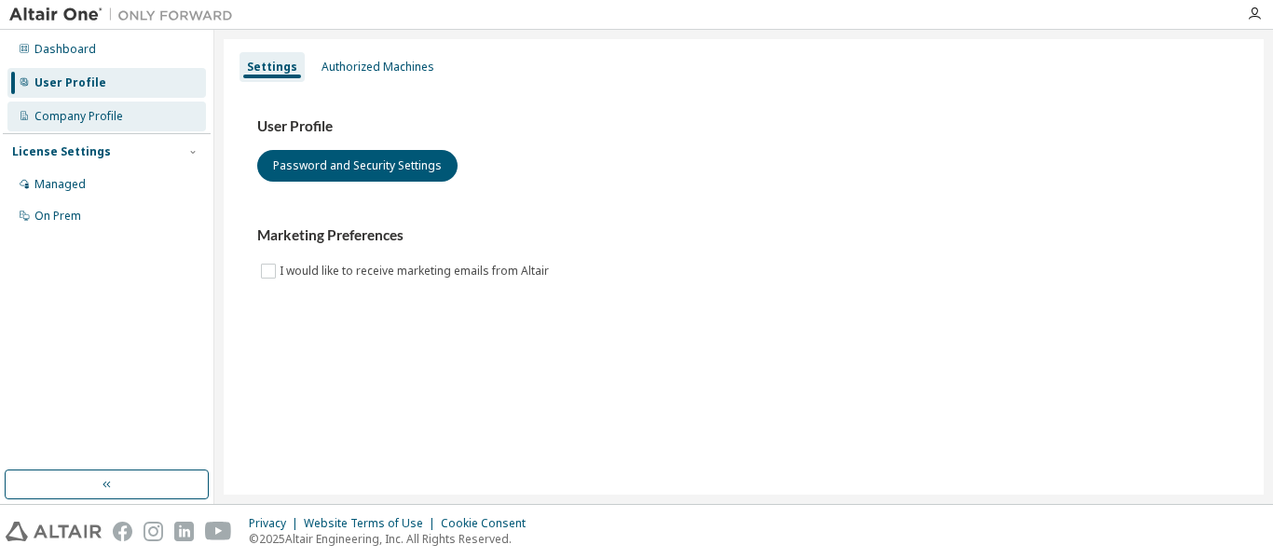
click at [117, 121] on div "Company Profile" at bounding box center [78, 116] width 89 height 15
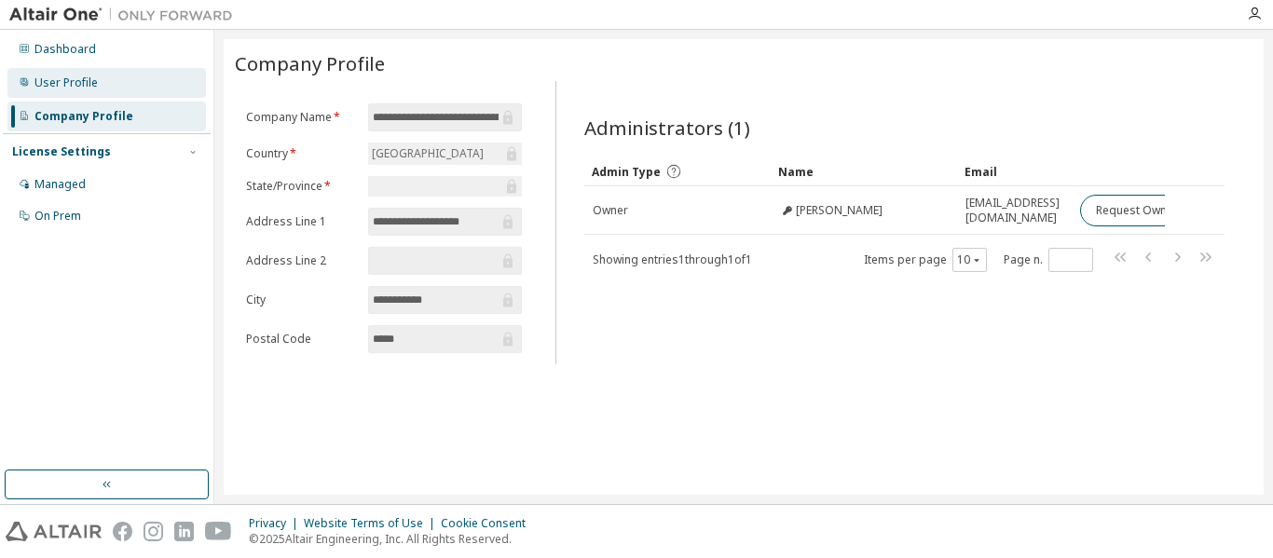
click at [98, 78] on div "User Profile" at bounding box center [106, 83] width 199 height 30
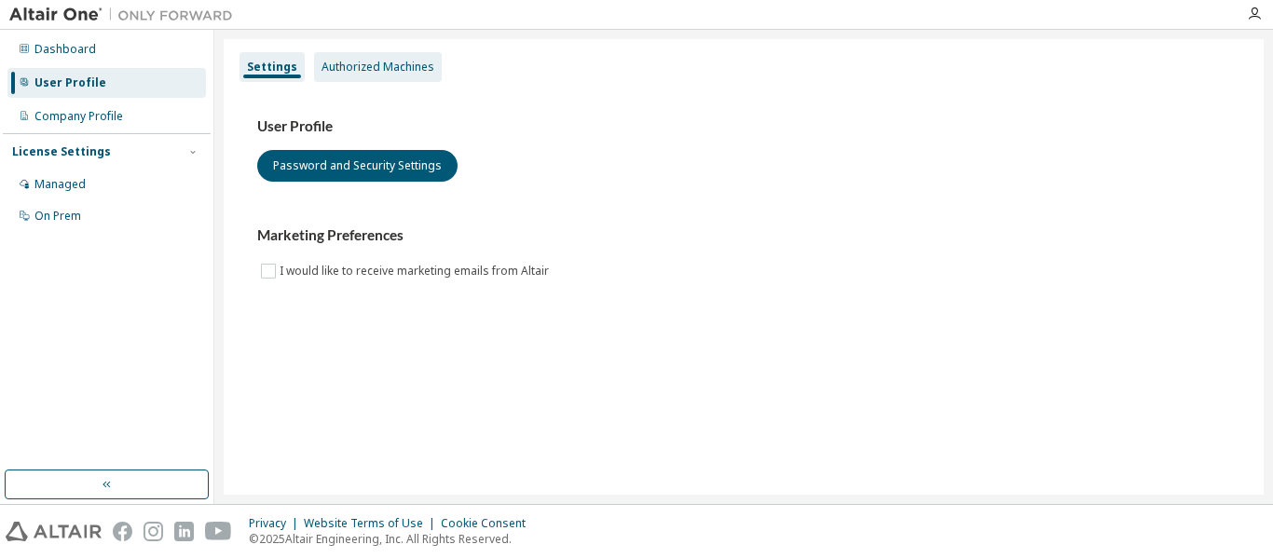
click at [406, 57] on div "Authorized Machines" at bounding box center [378, 67] width 128 height 30
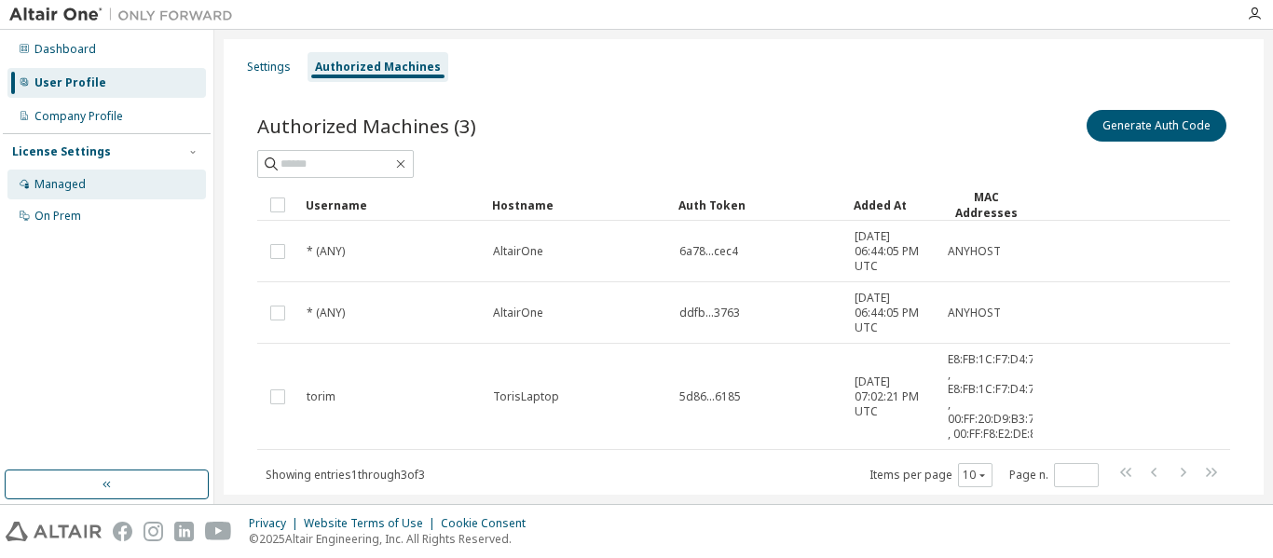
click at [92, 185] on div "Managed" at bounding box center [106, 185] width 199 height 30
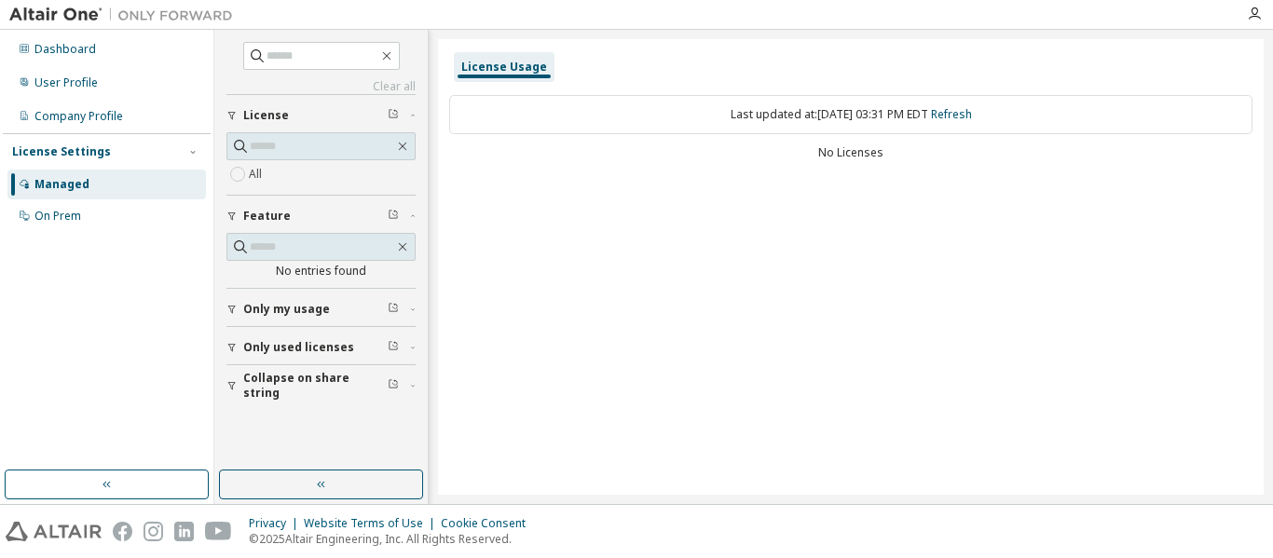
click at [278, 100] on button "License" at bounding box center [321, 115] width 189 height 41
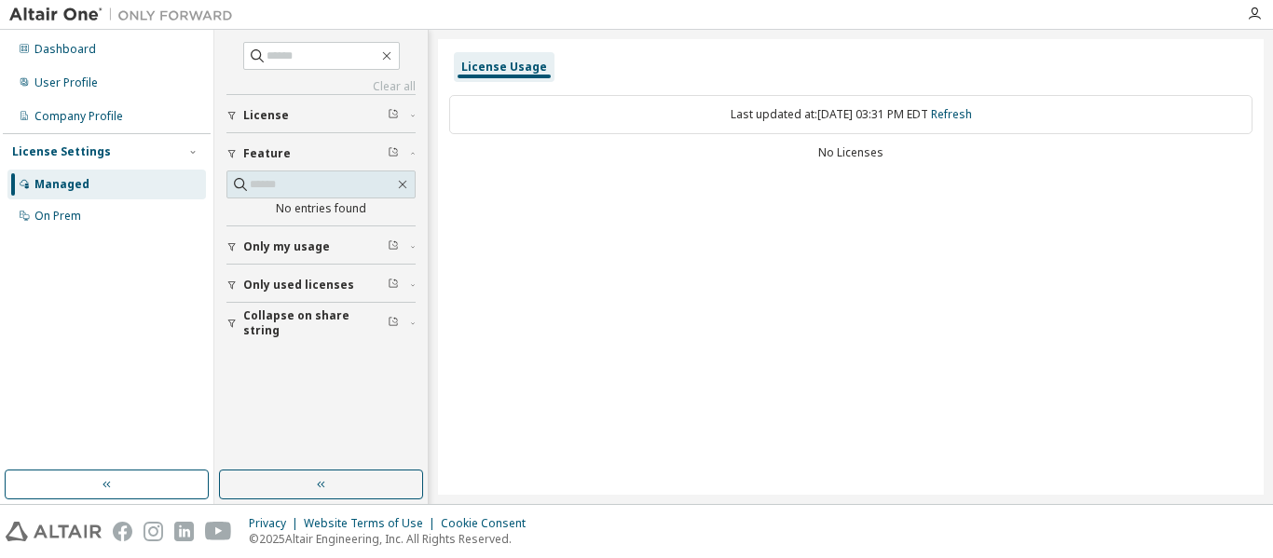
click at [282, 115] on span "License" at bounding box center [266, 115] width 46 height 15
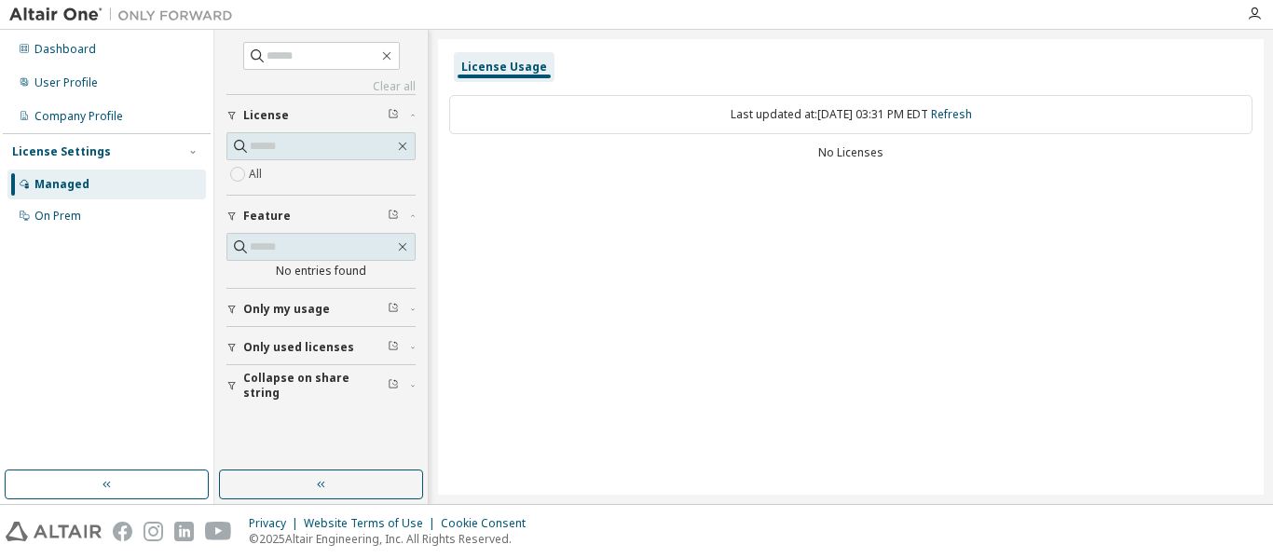
click at [536, 56] on div "License Usage" at bounding box center [504, 67] width 101 height 30
click at [88, 220] on div "On Prem" at bounding box center [106, 216] width 199 height 30
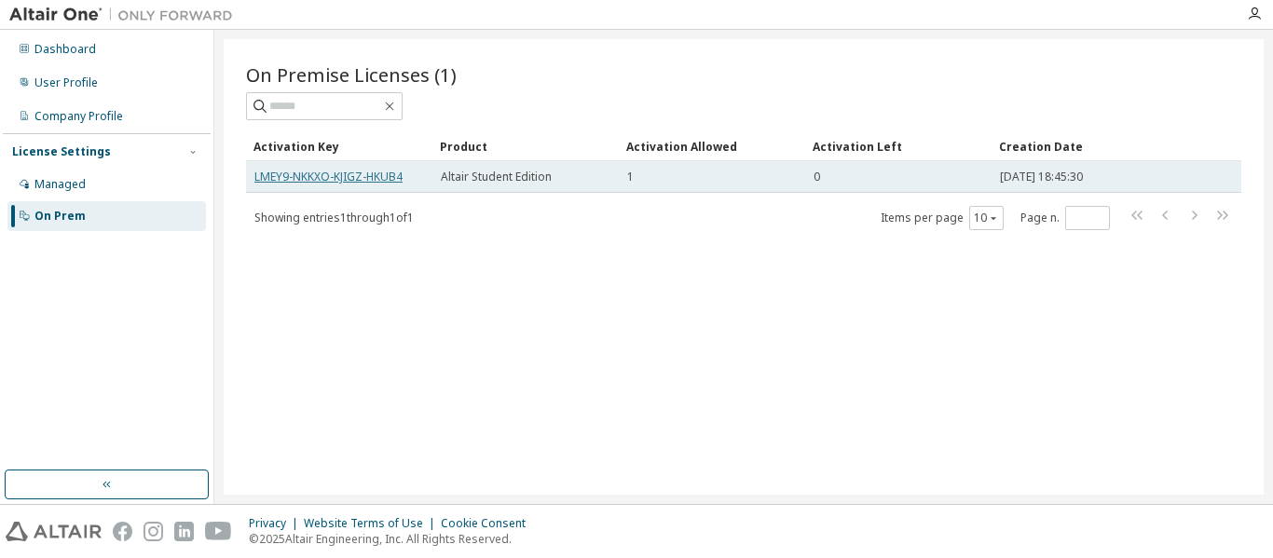
click at [391, 179] on link "LMEY9-NKKXO-KJIGZ-HKUB4" at bounding box center [328, 177] width 148 height 16
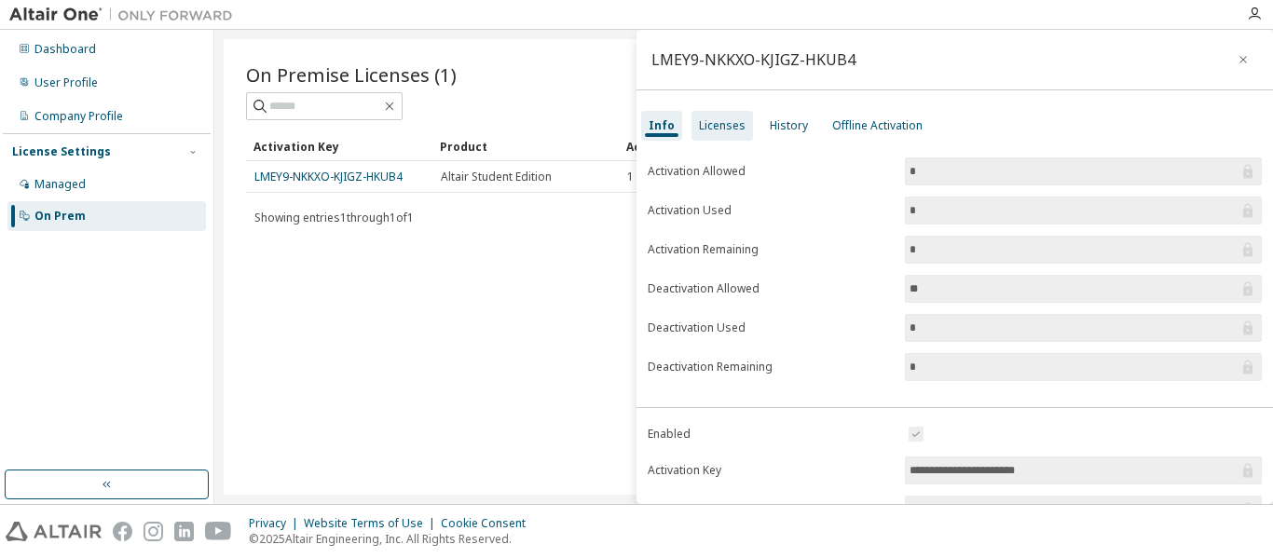
click at [729, 129] on div "Licenses" at bounding box center [722, 125] width 47 height 15
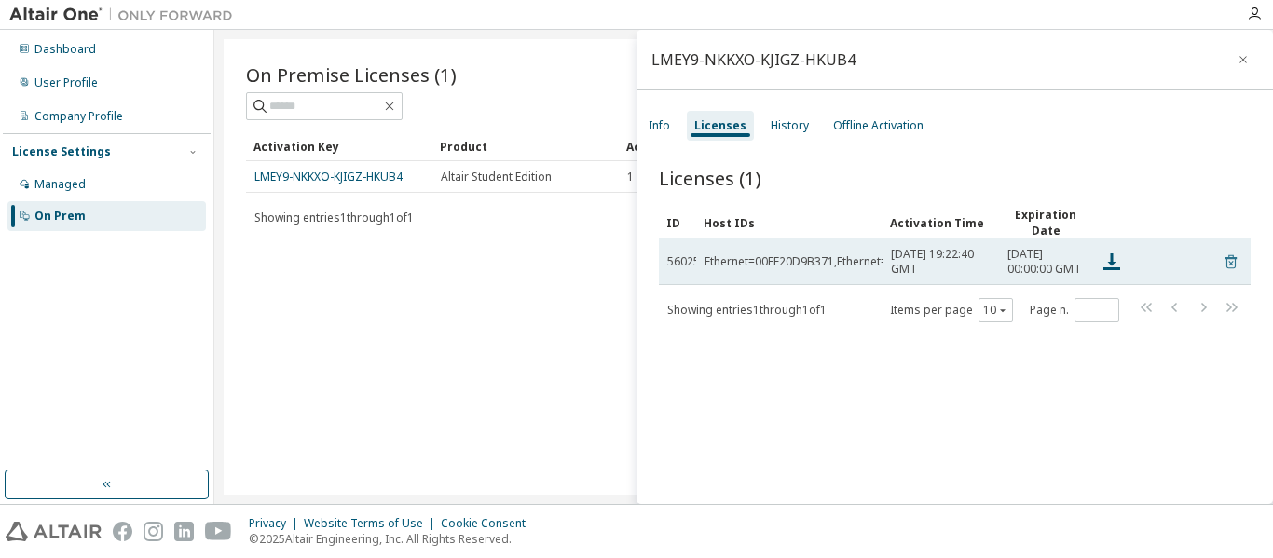
click at [1223, 271] on icon at bounding box center [1231, 262] width 17 height 22
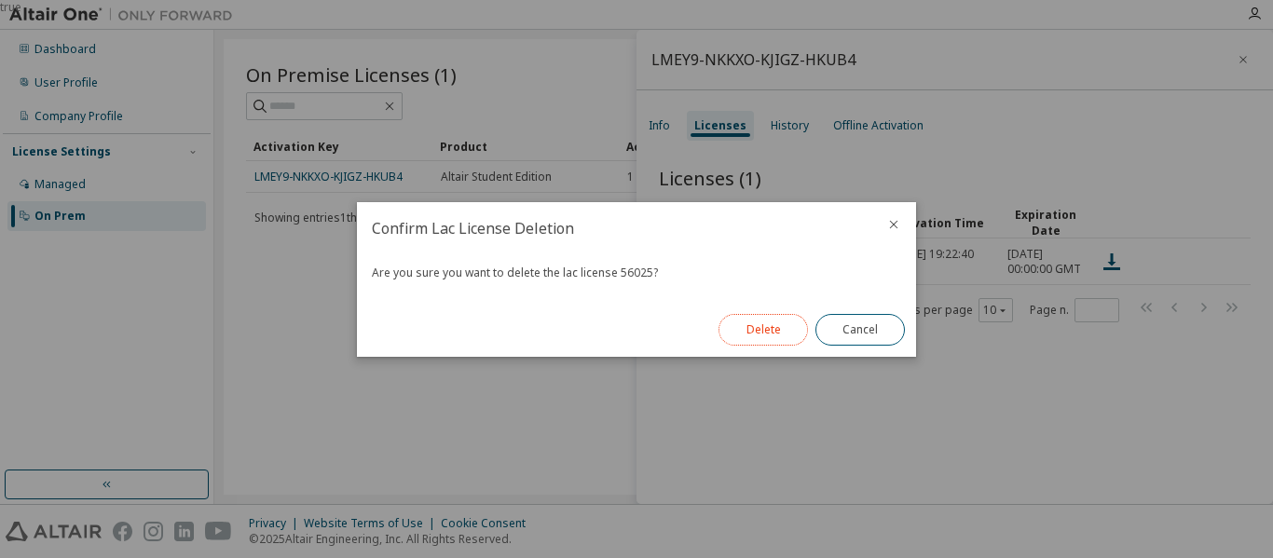
click at [778, 330] on button "Delete" at bounding box center [763, 330] width 89 height 32
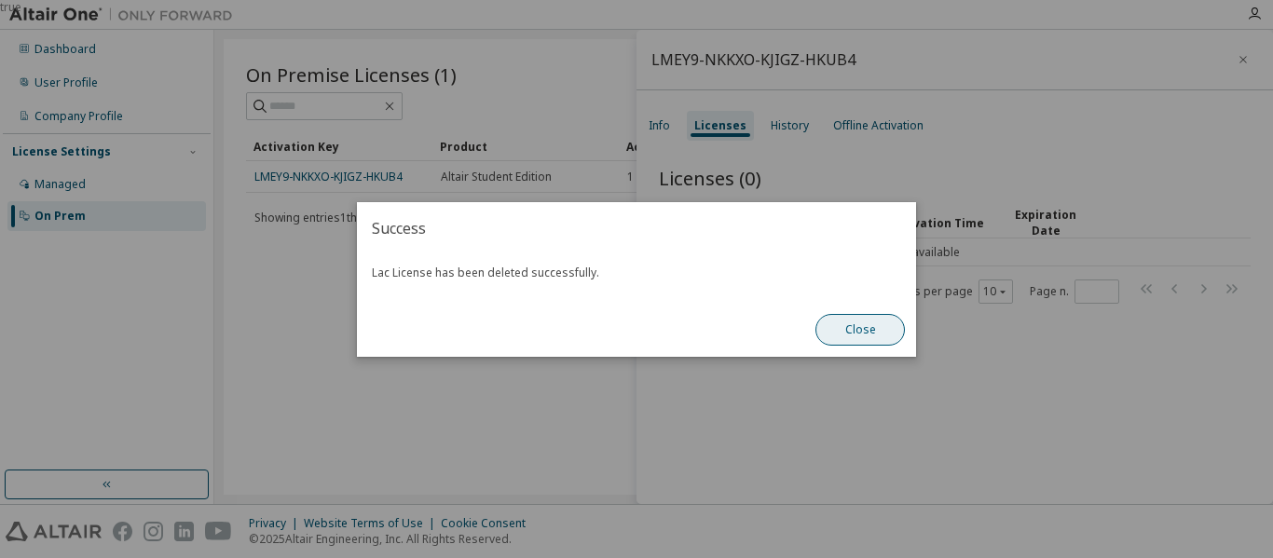
click at [845, 330] on button "Close" at bounding box center [860, 330] width 89 height 32
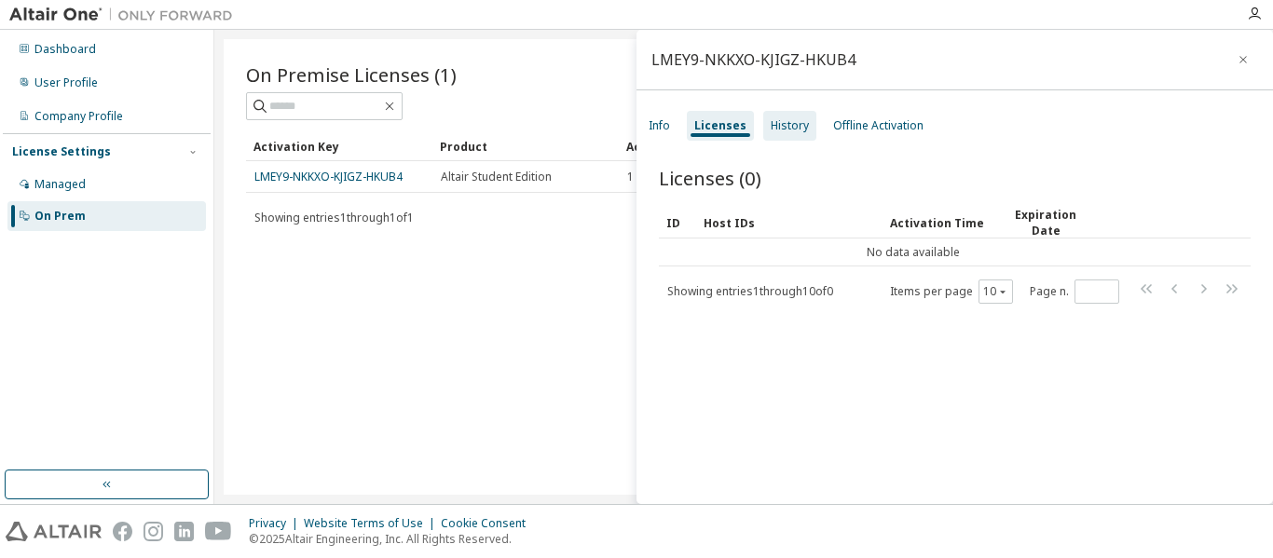
click at [783, 122] on div "History" at bounding box center [790, 125] width 38 height 15
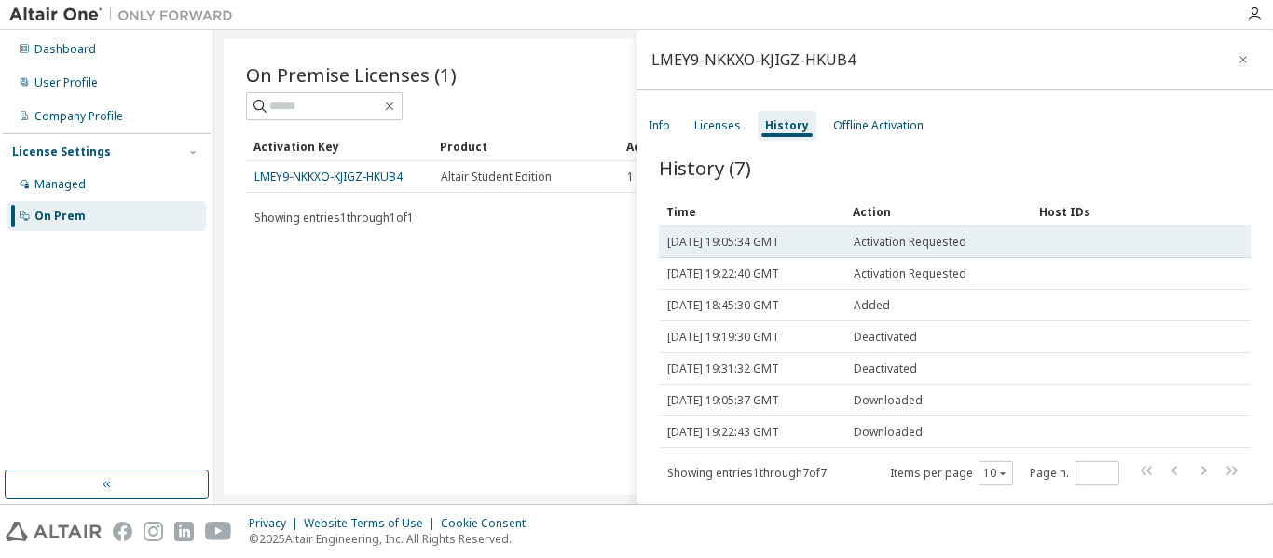
scroll to position [12, 0]
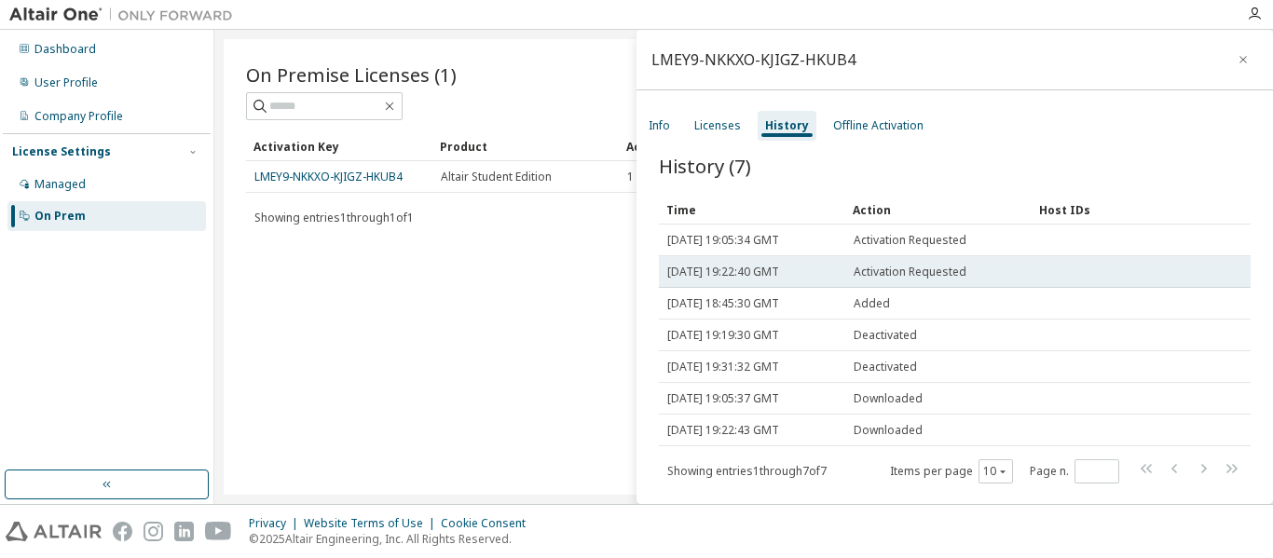
click at [912, 268] on span "Activation Requested" at bounding box center [910, 272] width 113 height 15
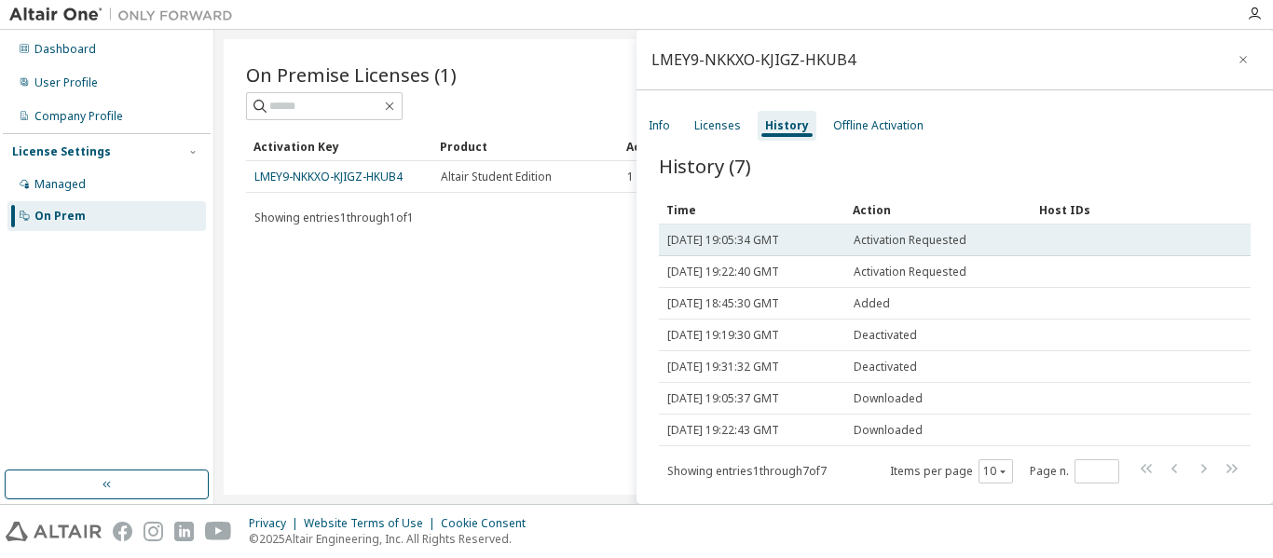
click at [908, 244] on span "Activation Requested" at bounding box center [910, 240] width 113 height 15
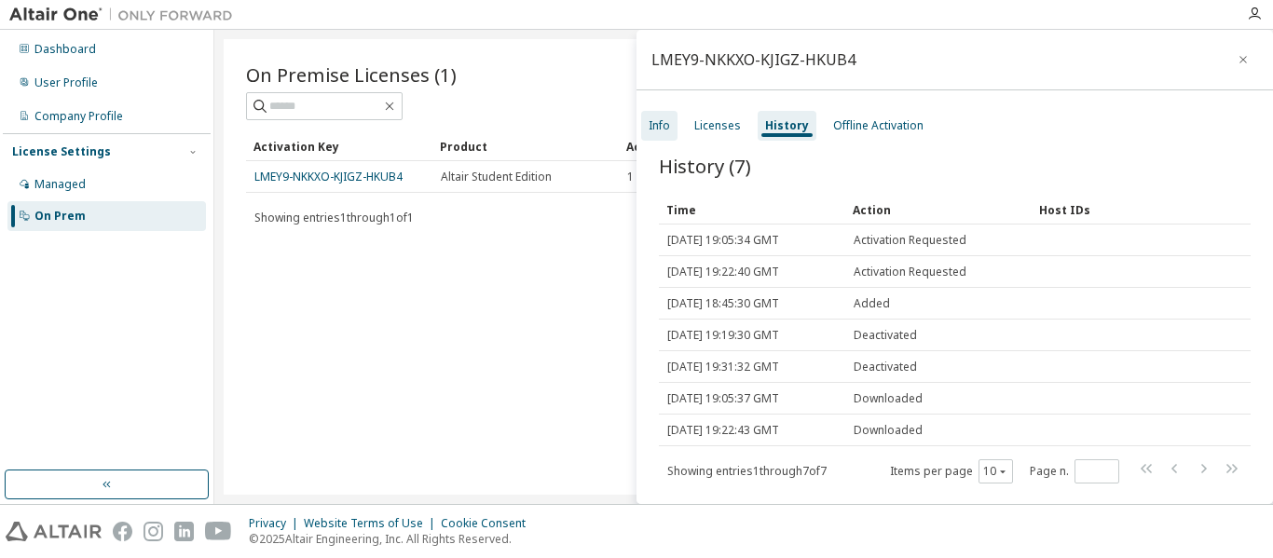
click at [644, 126] on div "Info" at bounding box center [659, 126] width 36 height 30
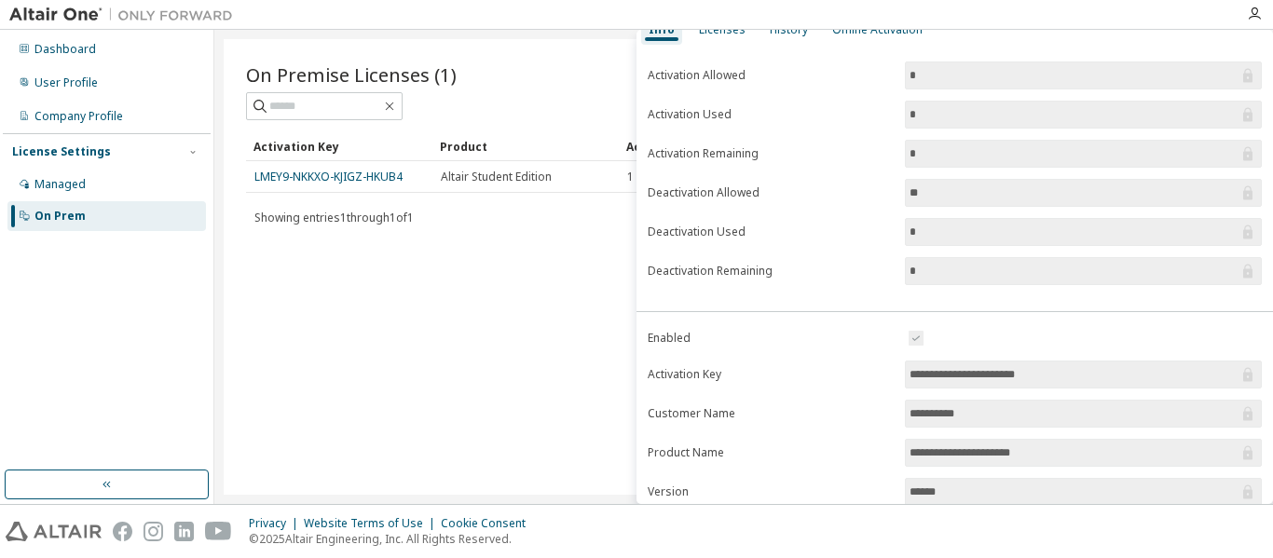
scroll to position [0, 0]
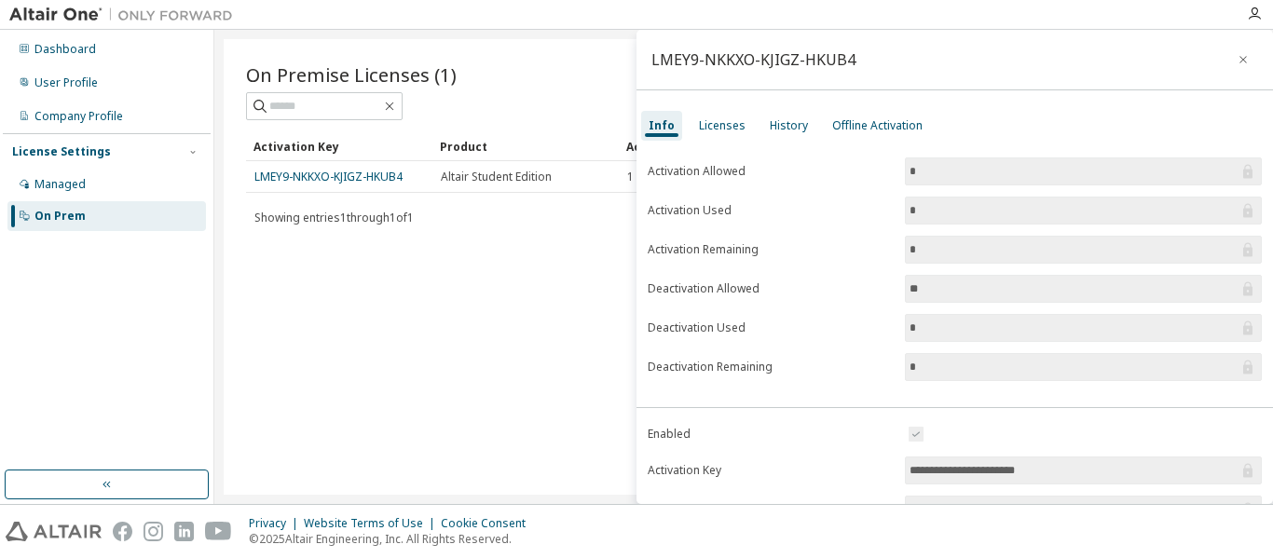
click at [463, 268] on div "On Premise Licenses (1) Clear Load Save Save As Field Operator Value Select fil…" at bounding box center [744, 267] width 1040 height 456
click at [69, 48] on div "Dashboard" at bounding box center [65, 49] width 62 height 15
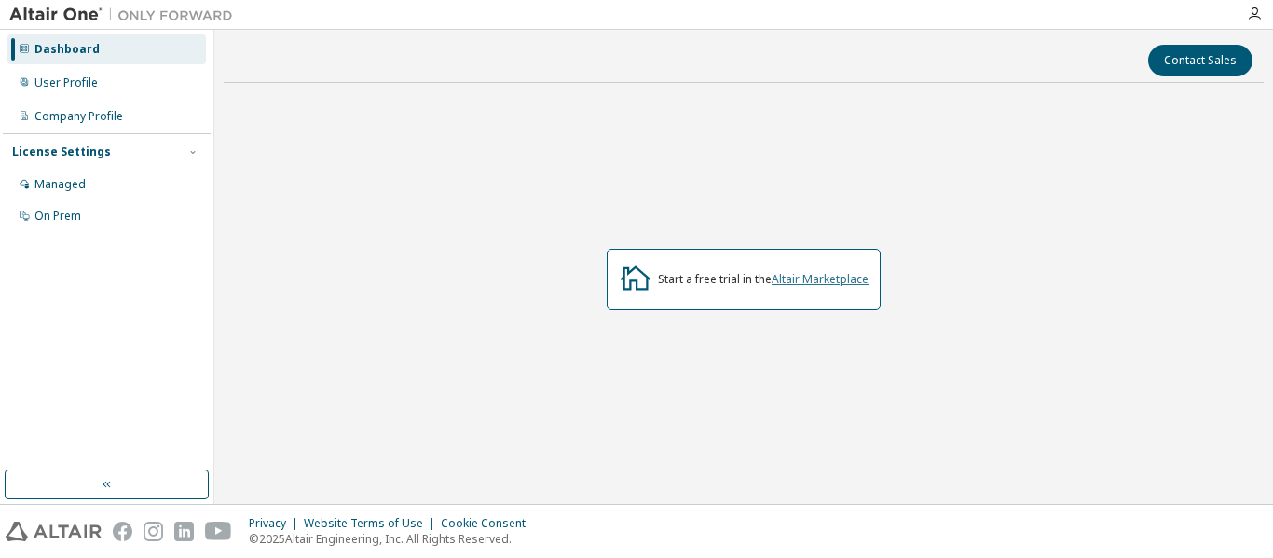
click at [817, 281] on link "Altair Marketplace" at bounding box center [820, 279] width 97 height 16
